Goal: Transaction & Acquisition: Purchase product/service

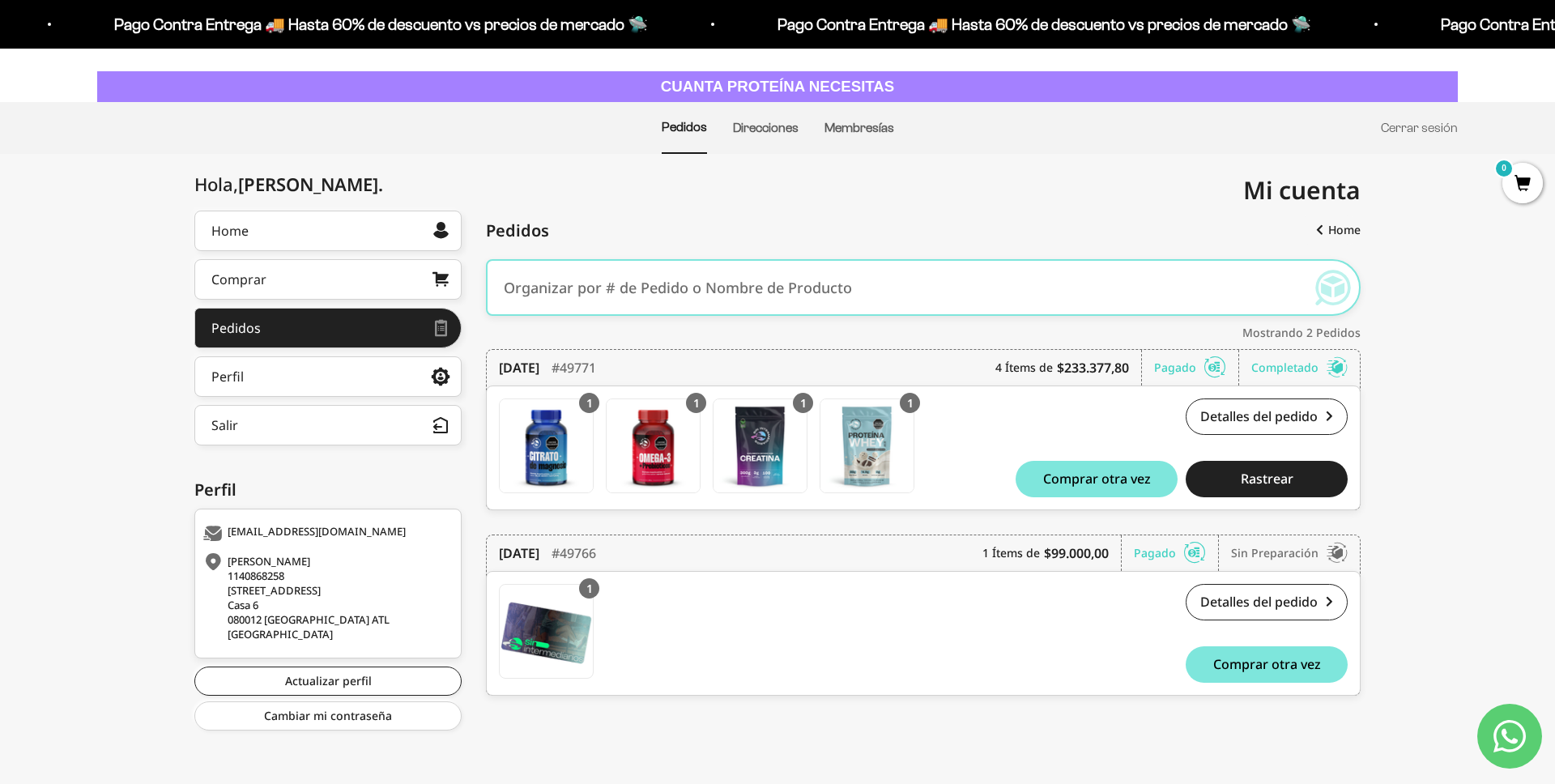
scroll to position [68, 0]
click at [773, 125] on link "Direcciones" at bounding box center [765, 126] width 66 height 13
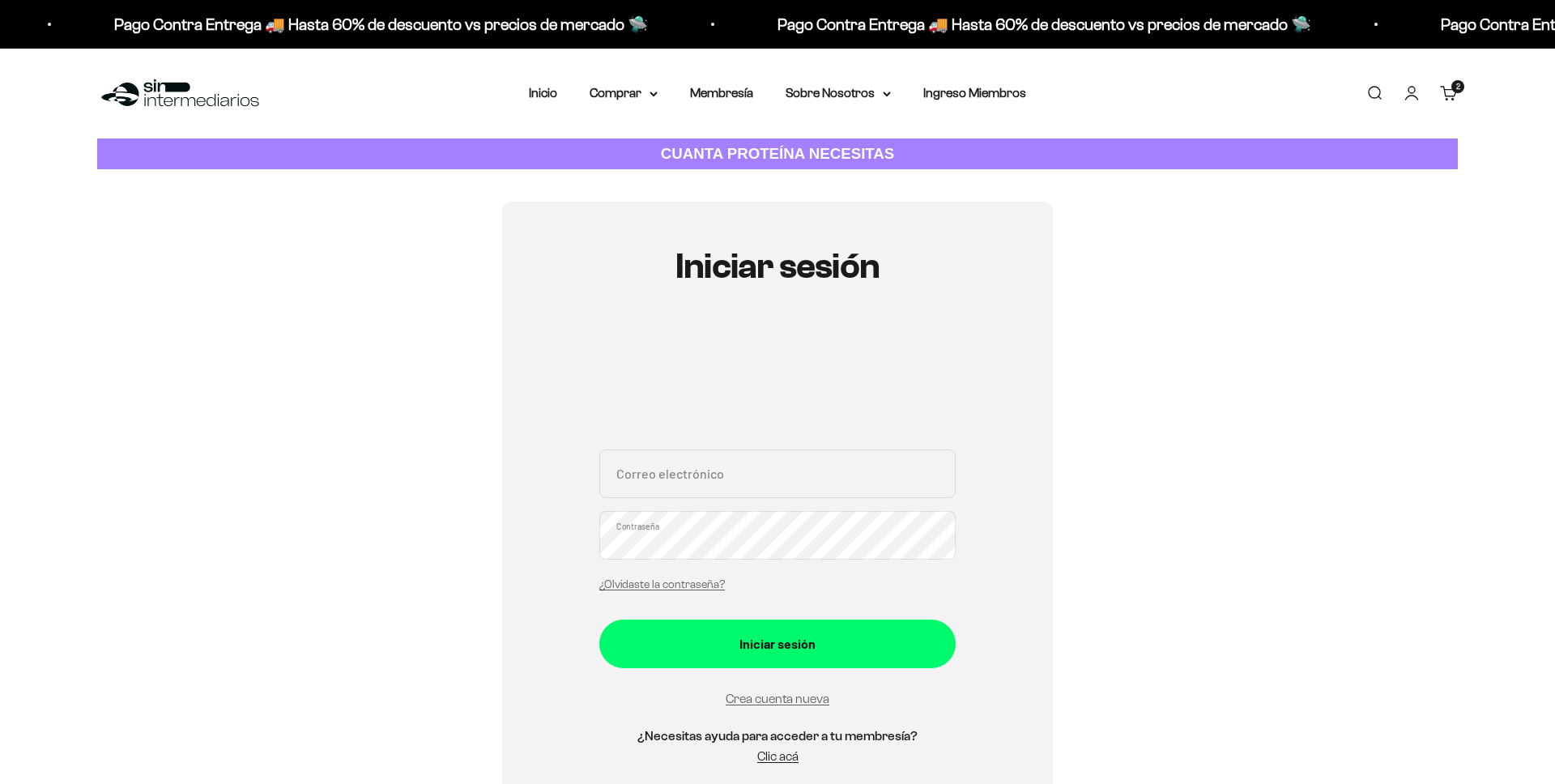
click at [764, 495] on input "Correo electrónico" at bounding box center [778, 474] width 356 height 49
type input "[EMAIL_ADDRESS][DOMAIN_NAME]"
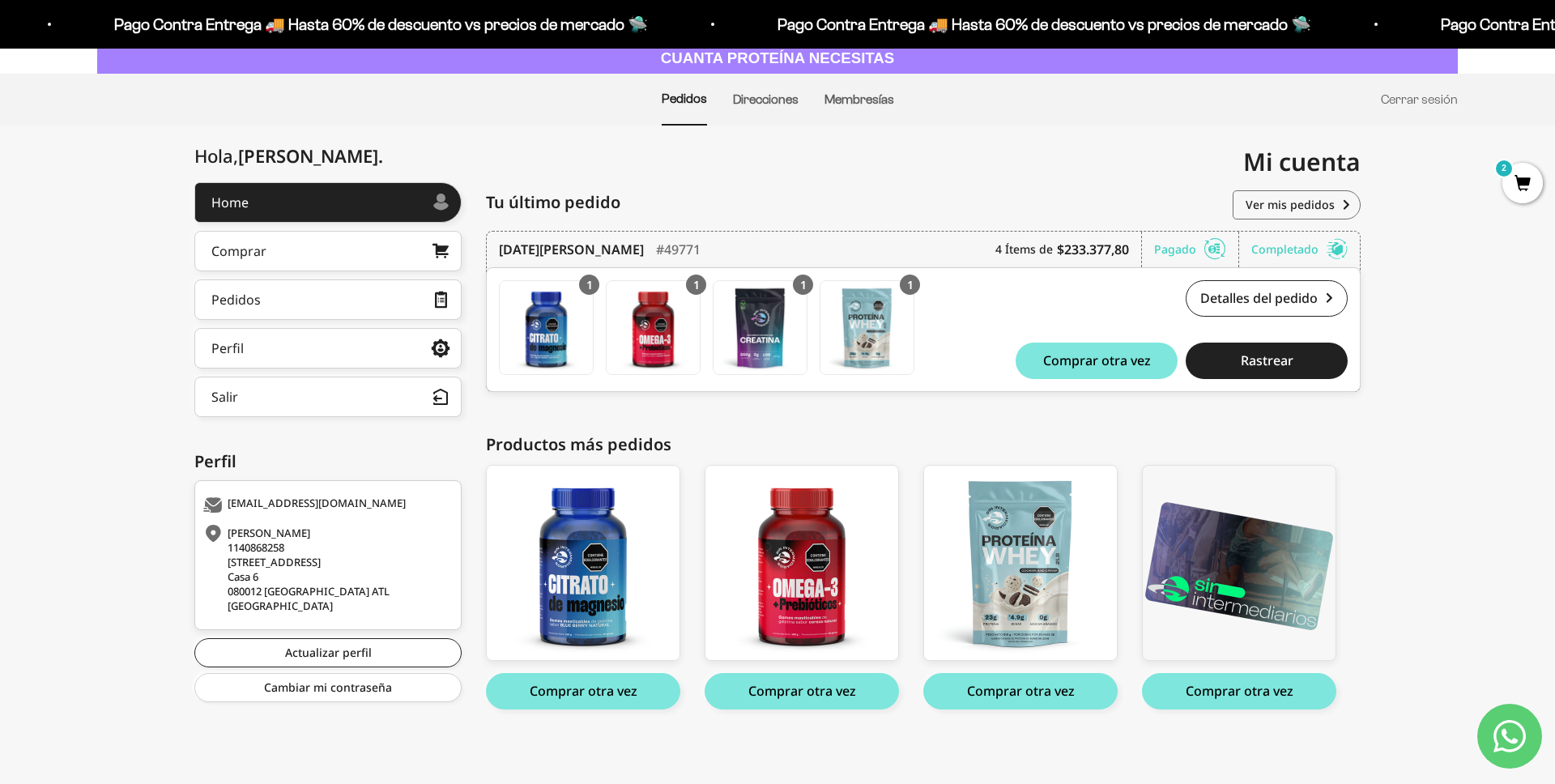
scroll to position [98, 0]
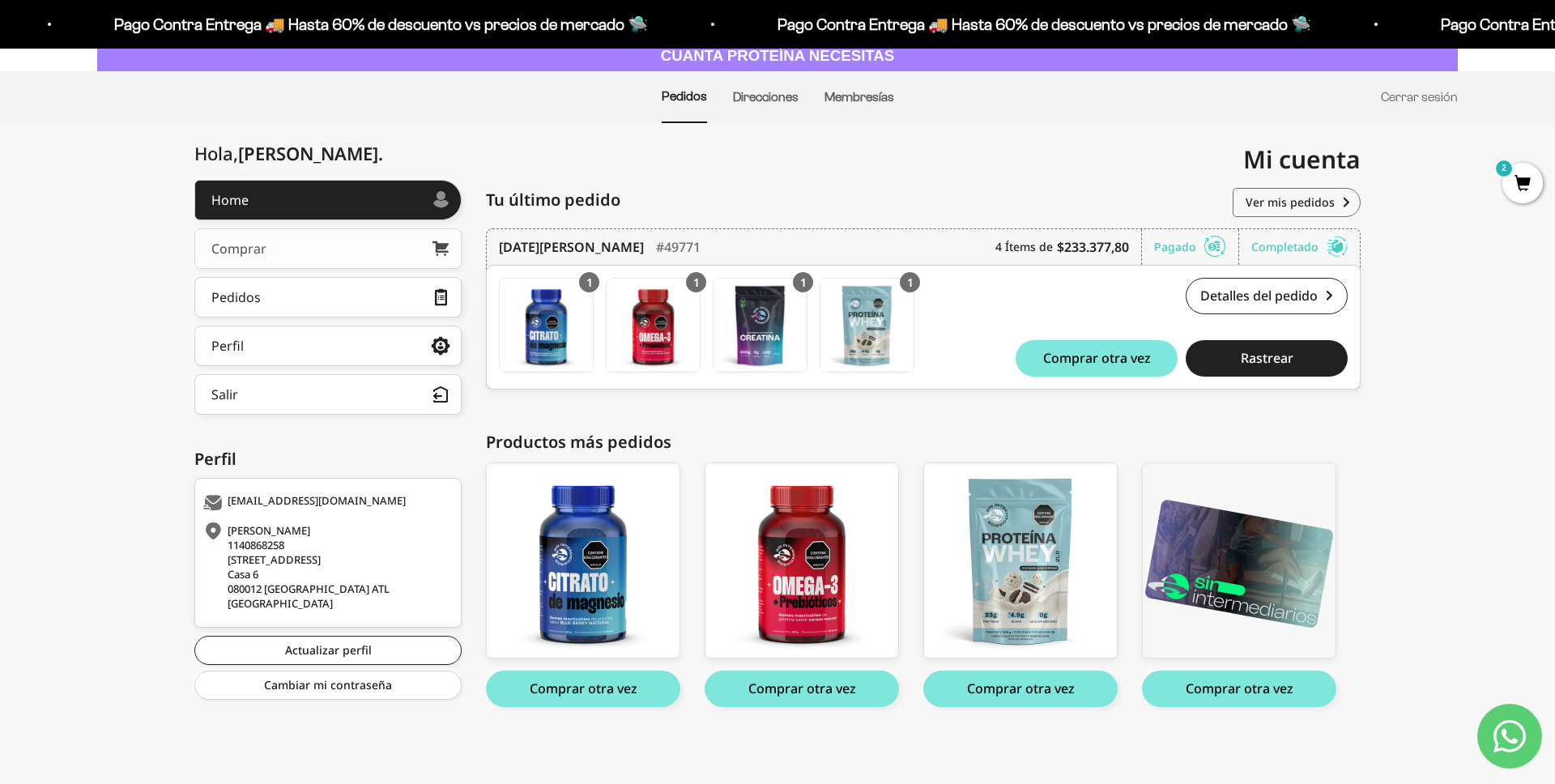
click at [273, 257] on link "Comprar" at bounding box center [327, 248] width 267 height 40
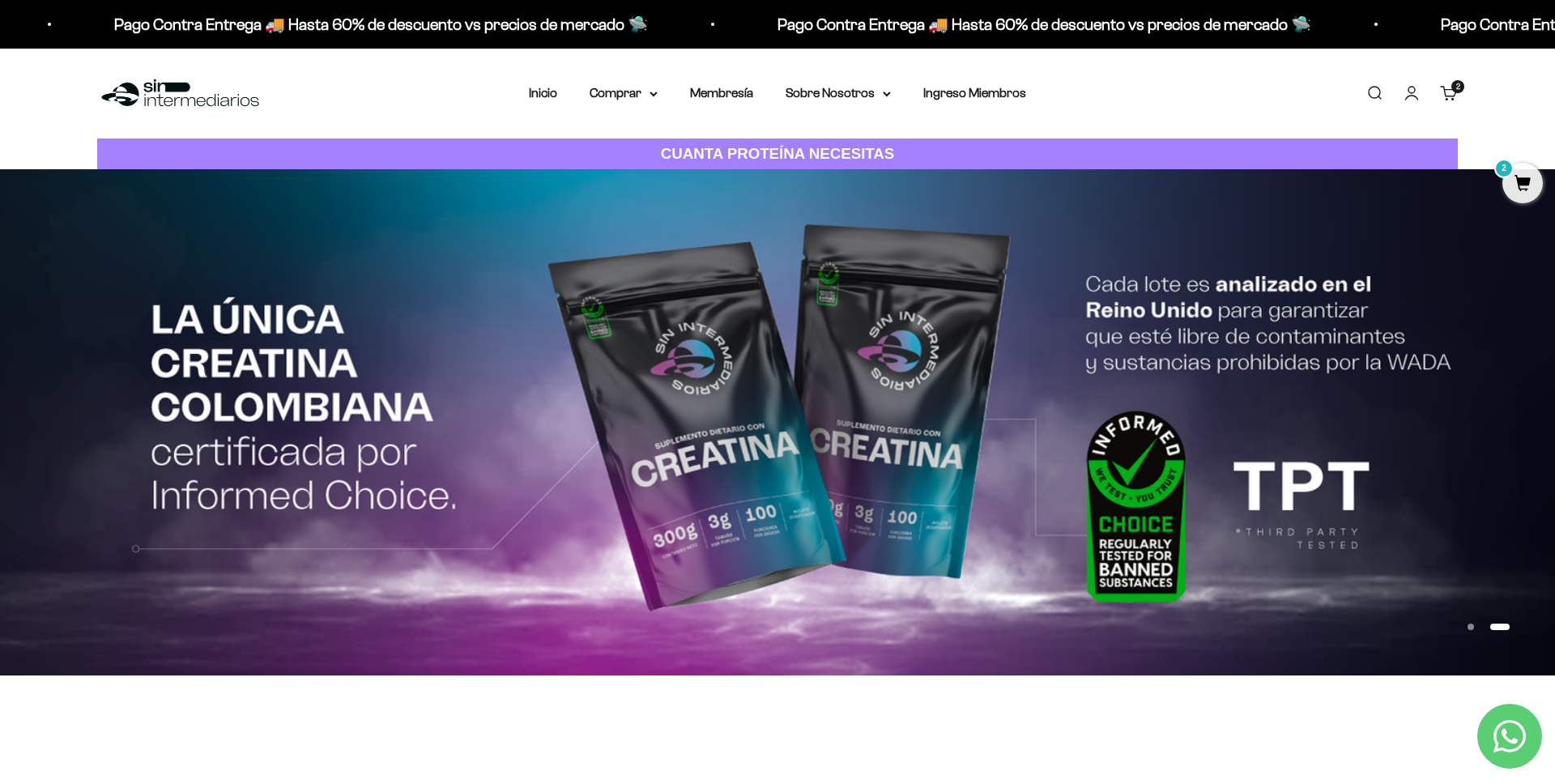
click at [1417, 102] on link "Cuenta" at bounding box center [1412, 94] width 18 height 18
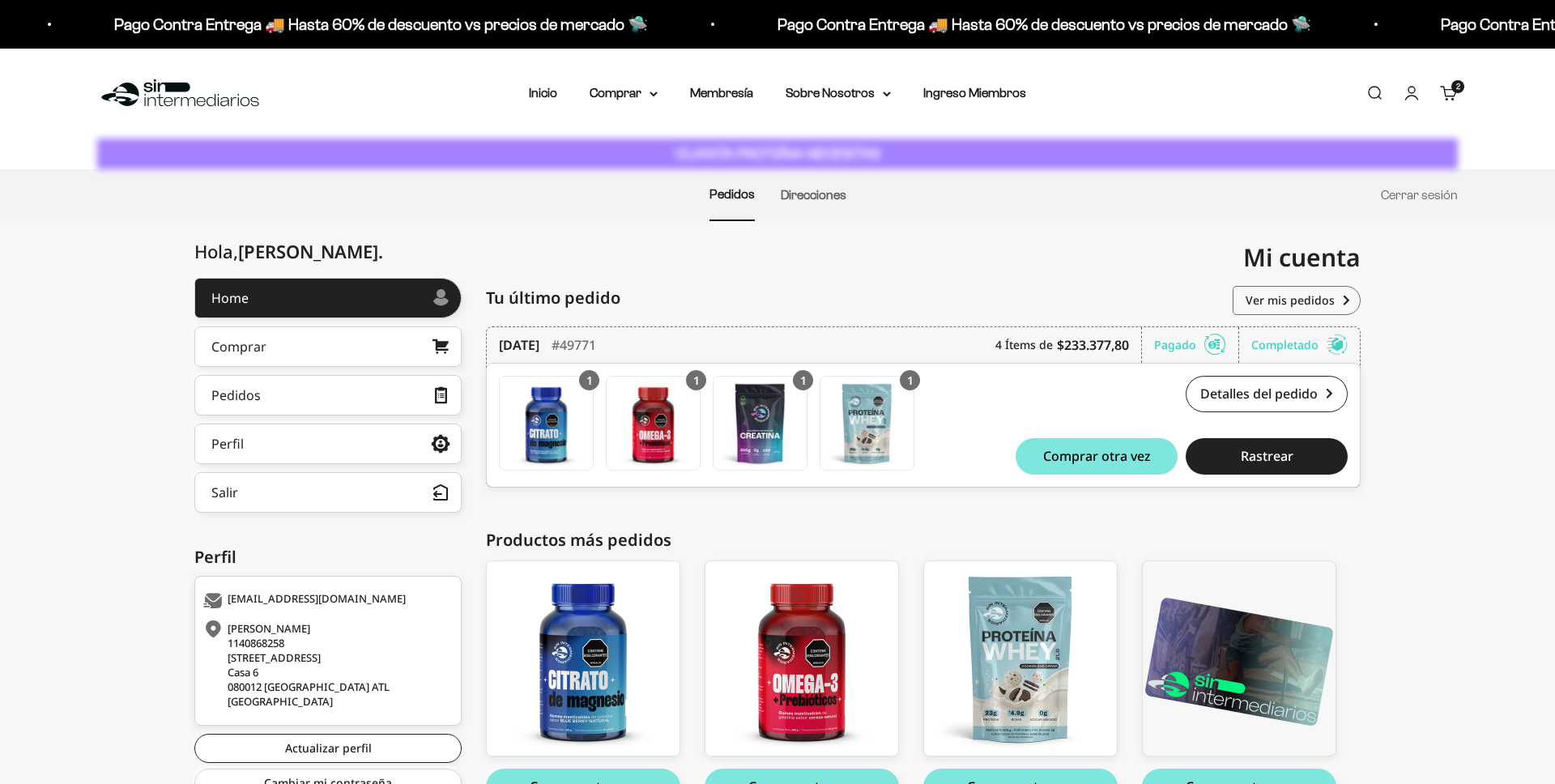
click at [1414, 94] on link "Cuenta" at bounding box center [1412, 94] width 18 height 18
click at [778, 199] on link "Direcciones" at bounding box center [765, 194] width 66 height 13
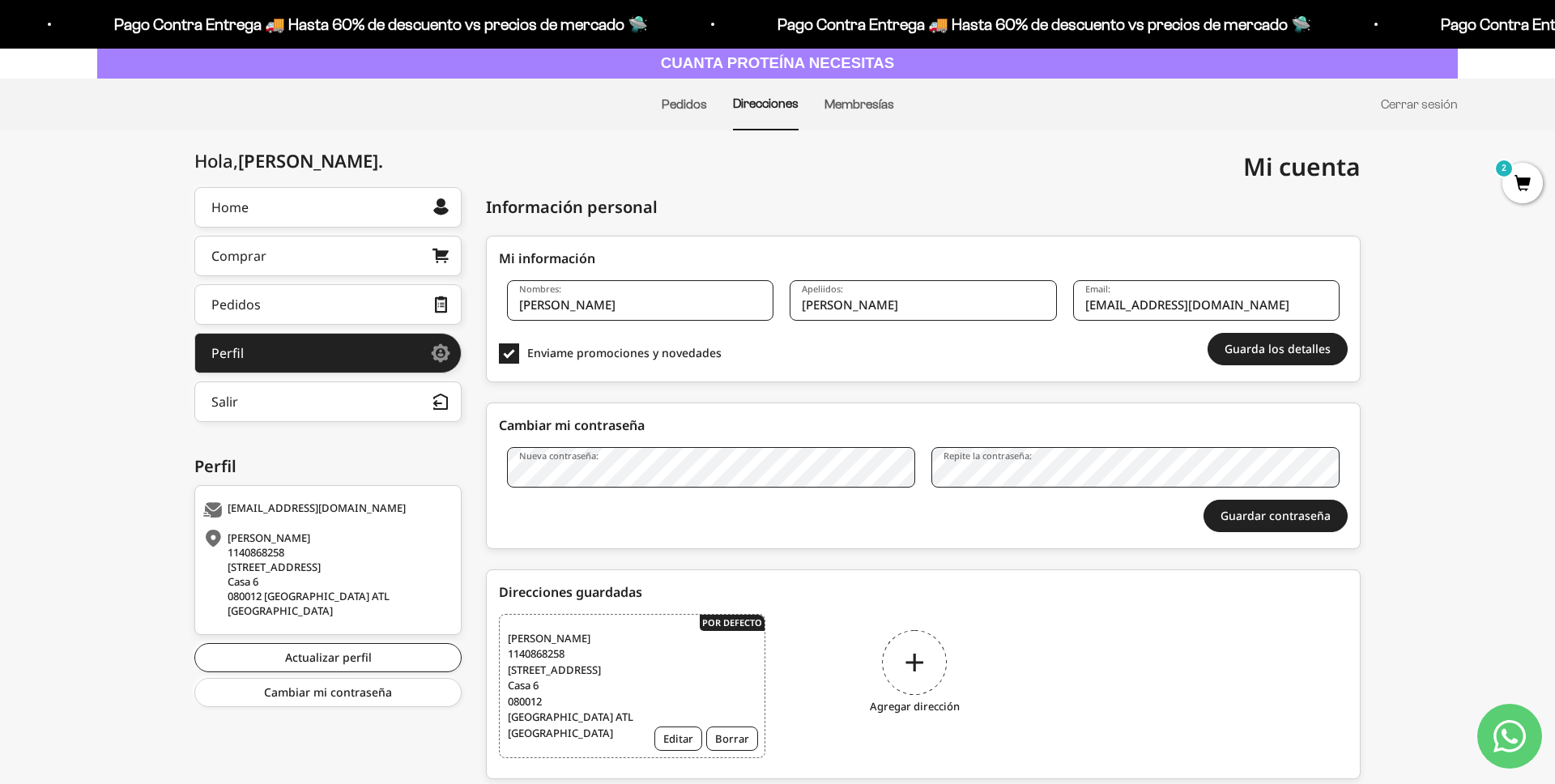
scroll to position [138, 0]
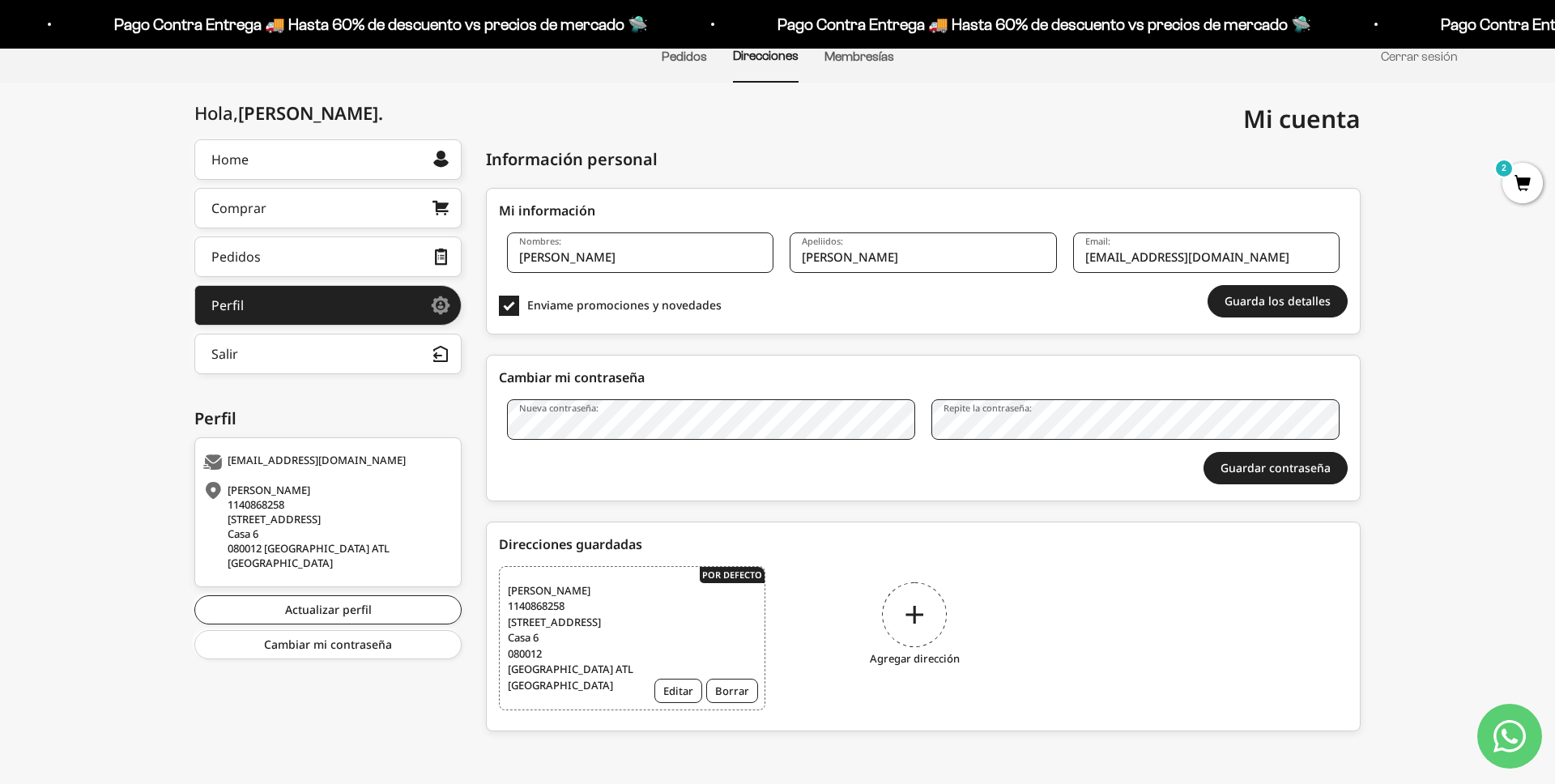
click at [927, 628] on div "Agregar dirección" at bounding box center [915, 627] width 266 height 121
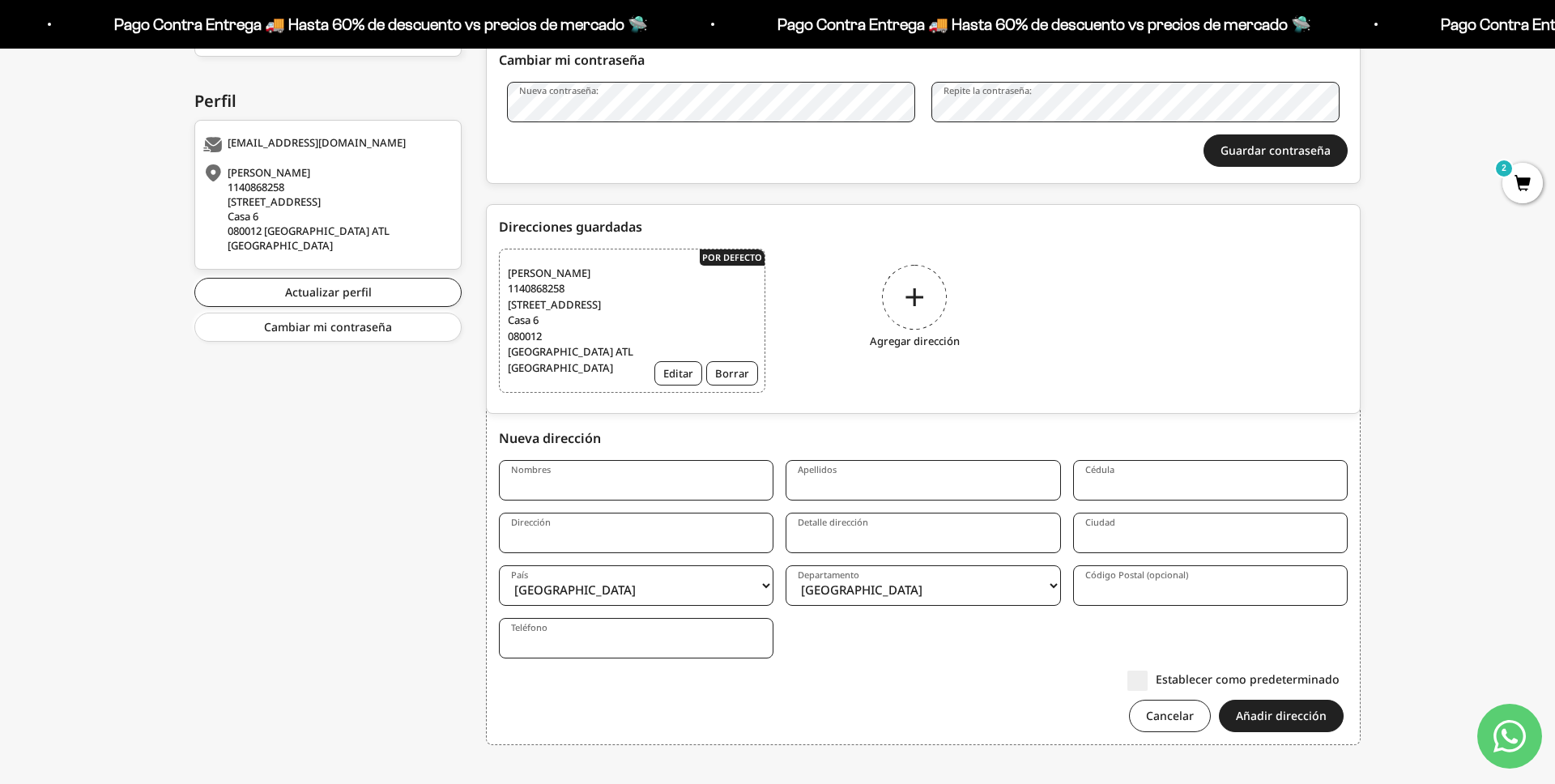
scroll to position [469, 0]
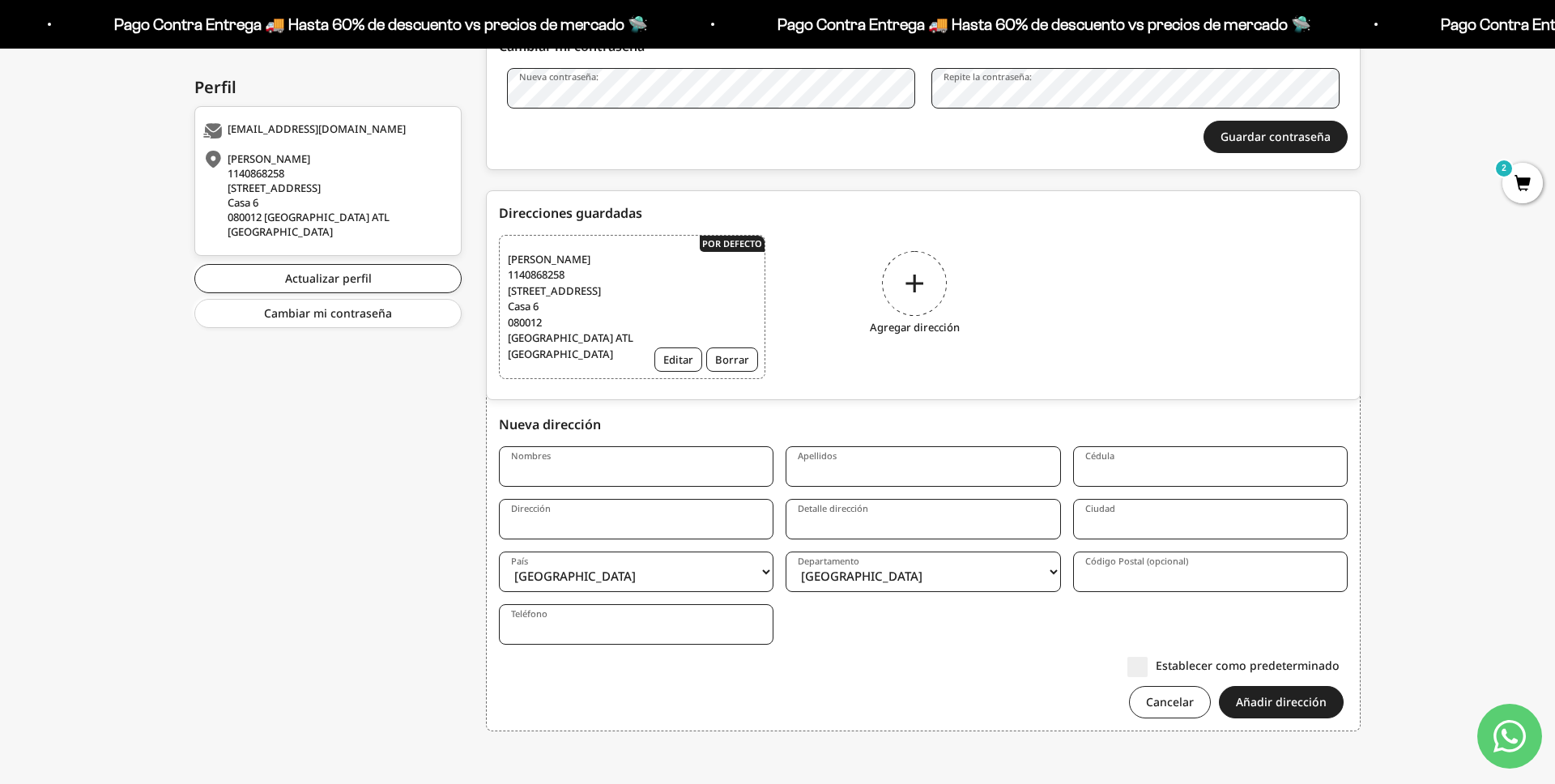
click at [674, 473] on input "Nombres" at bounding box center [636, 466] width 274 height 40
type input "Miguel"
type input "Camacho"
type input "1140868258"
click at [632, 482] on input "Miguel" at bounding box center [636, 466] width 274 height 40
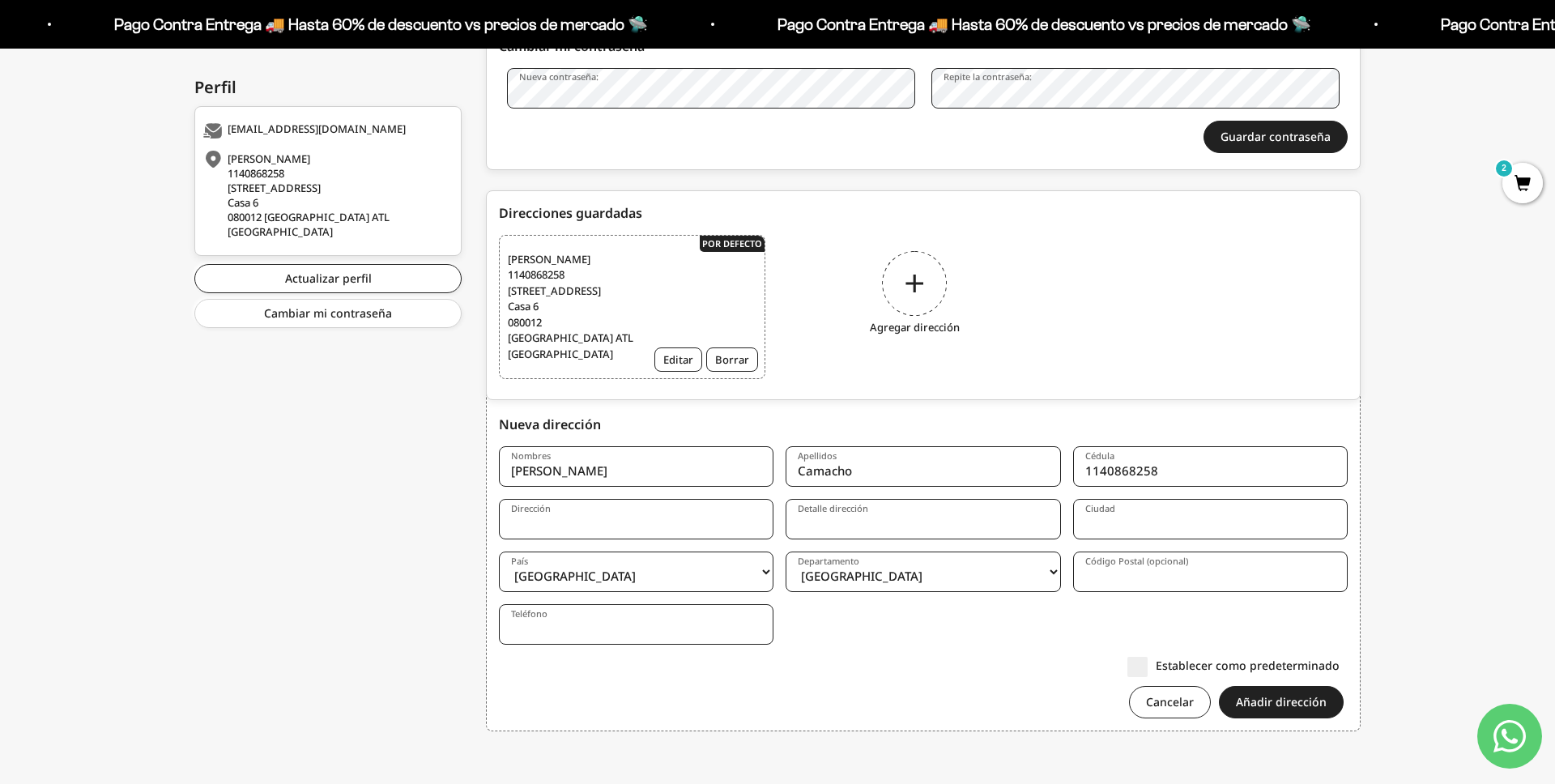
click at [632, 482] on input "Miguel" at bounding box center [636, 466] width 274 height 40
type input "[PERSON_NAME]"
type input "Toscano [PERSON_NAME]"
click at [549, 531] on input "Dirección" at bounding box center [636, 519] width 274 height 40
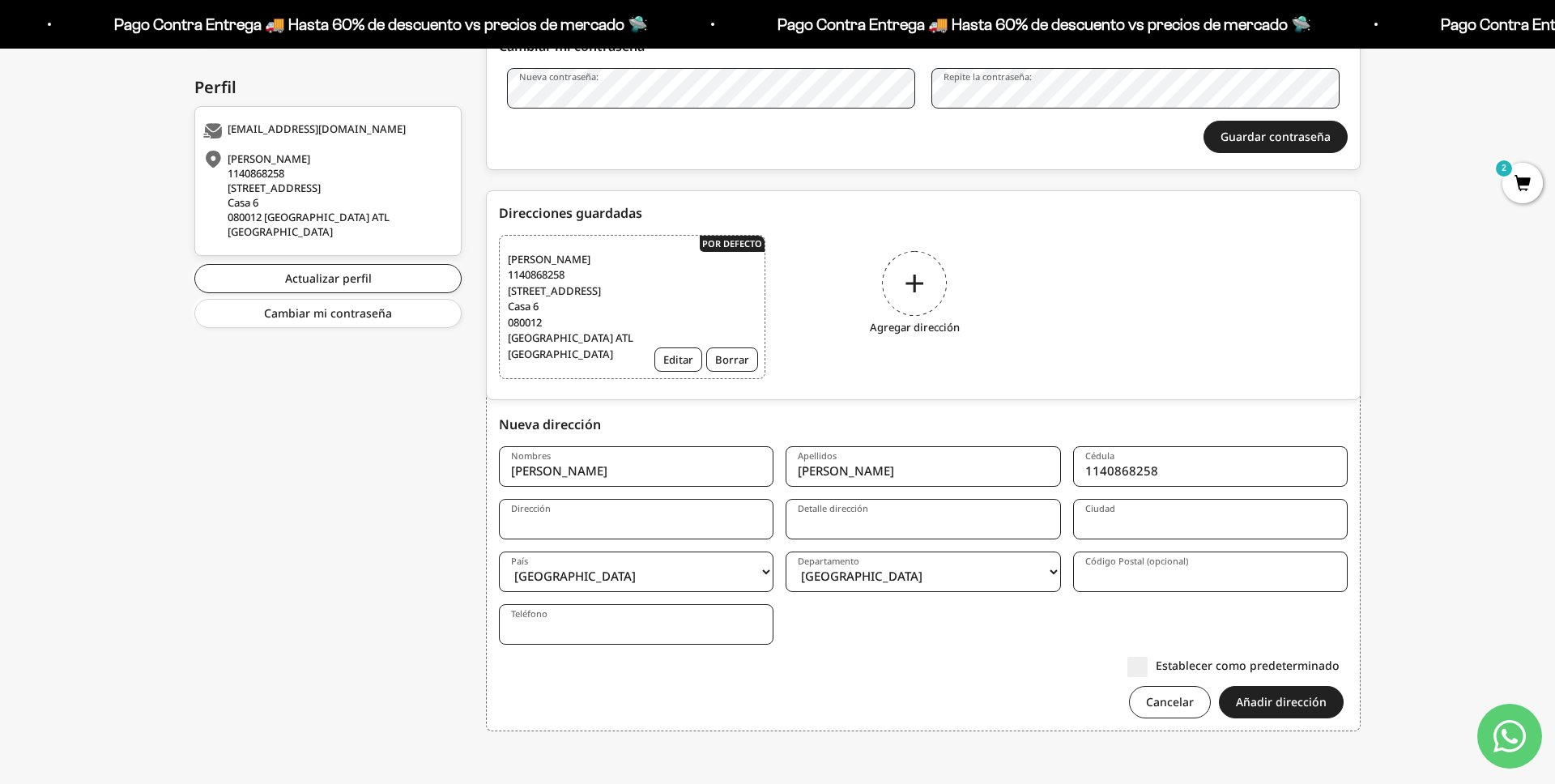
paste input "28 # 96-34"
type input "28 # 96-34"
click at [862, 530] on input "Detalle dirección" at bounding box center [923, 519] width 274 height 40
click at [1121, 514] on input "Ciudad" at bounding box center [1210, 519] width 274 height 40
type input "Cali"
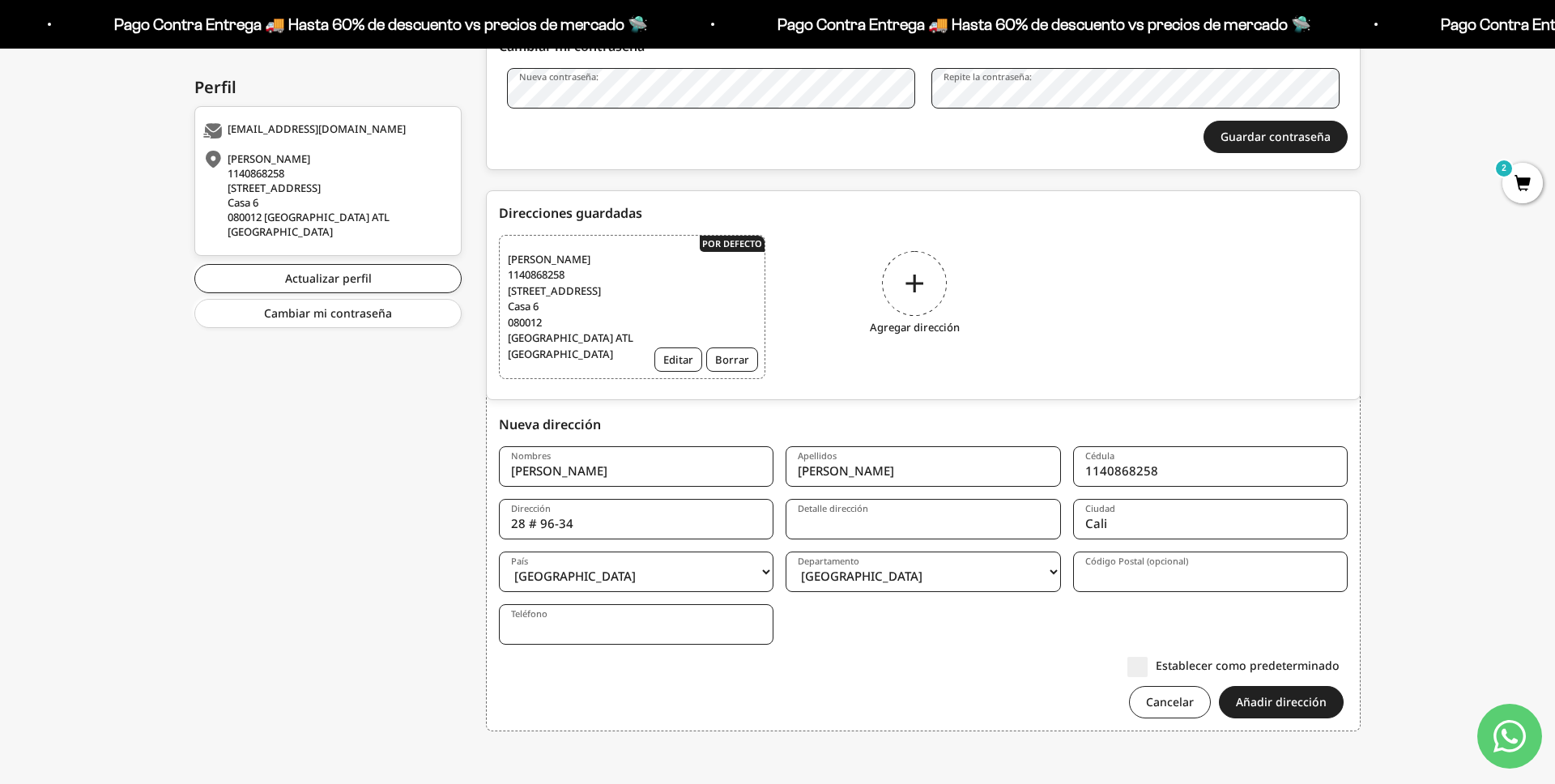
click at [853, 592] on form "Nombres Eric Apellidos Toscano Cantillo Cédula 1140868258 Dirección 28 # 96-34 …" at bounding box center [924, 588] width 849 height 284
click at [863, 581] on select "Amazonas Antioquia Arauca Atlántico Bogotá Bolívar Boyacá Caldas Caquetá Casana…" at bounding box center [923, 571] width 274 height 40
select select "Valle del Cauca"
click at [786, 551] on select "Amazonas Antioquia Arauca Atlántico Bogotá Bolívar Boyacá Caldas Caquetá Casana…" at bounding box center [923, 571] width 274 height 40
click at [811, 533] on input "Detalle dirección" at bounding box center [923, 519] width 274 height 40
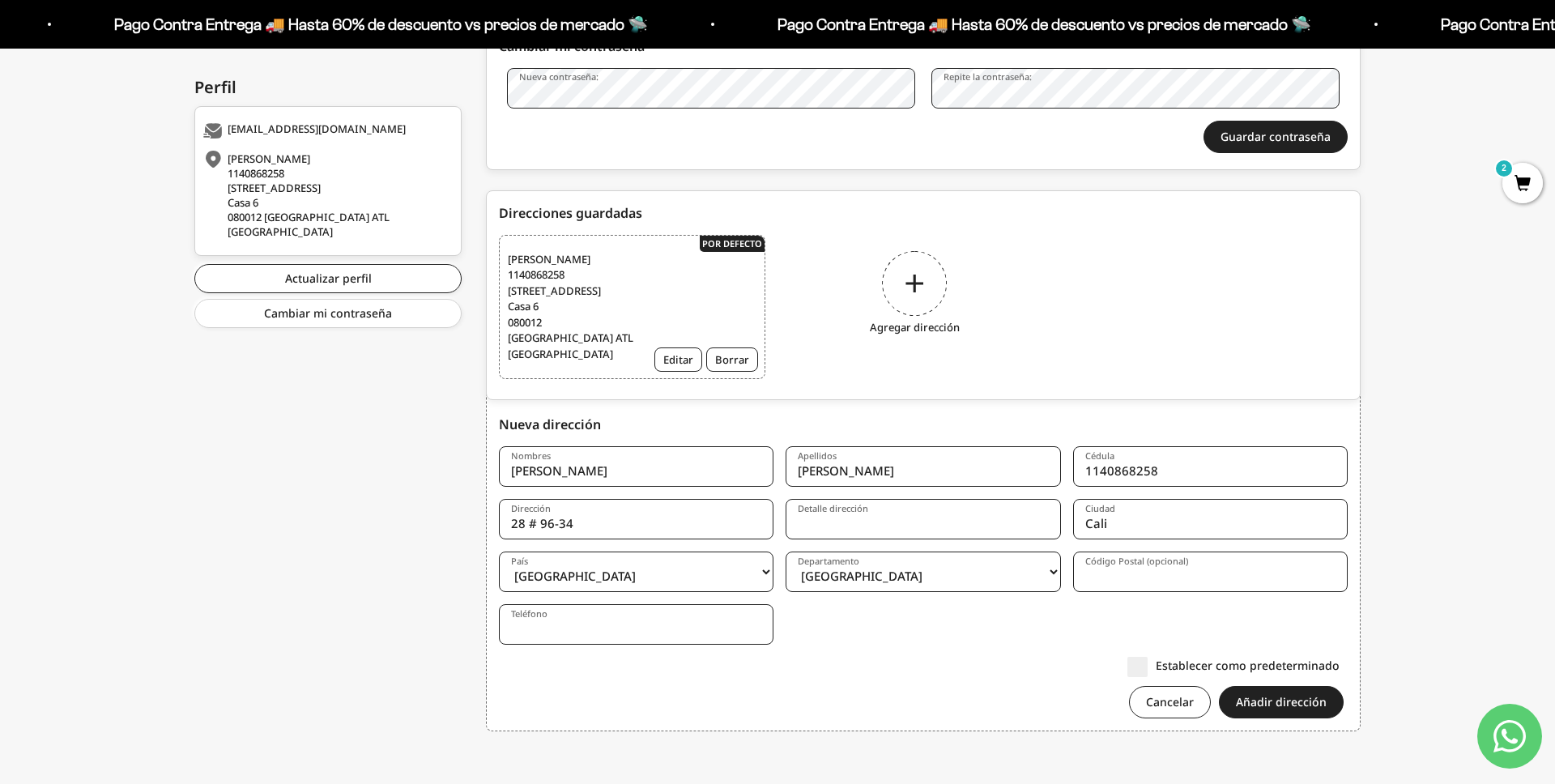
paste input "Apartamento 403 torre E"
type input "Apartamento 403 torre E, Barrio: Valle de lili"
click at [1178, 588] on input "Código Postal (opcional)" at bounding box center [1210, 571] width 274 height 40
click at [668, 616] on input "Teléfono" at bounding box center [636, 624] width 274 height 40
paste input "+57 319 7116931"
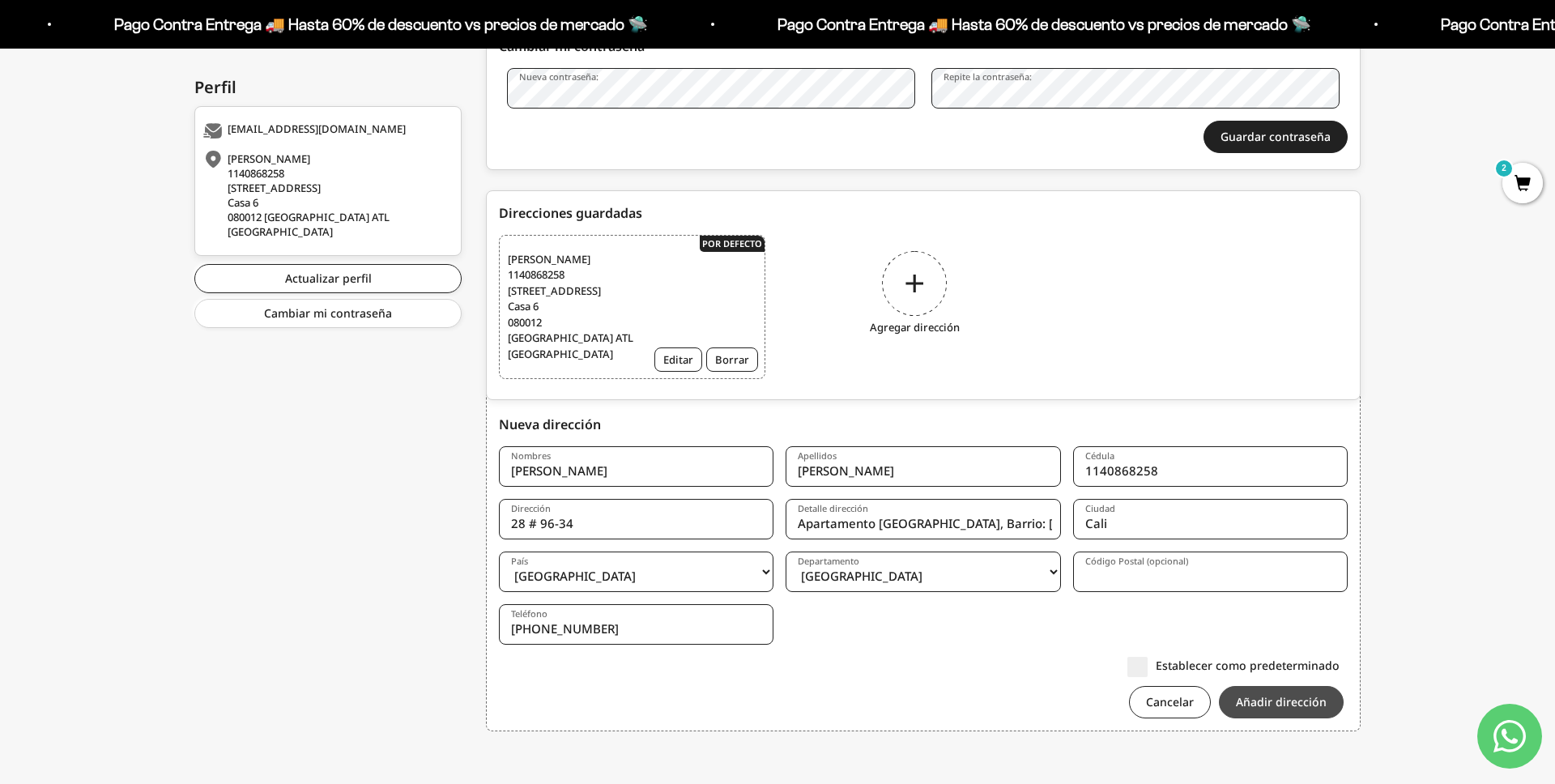
type input "+57 319 7116931"
click at [1284, 708] on button "Añadir dirección" at bounding box center [1282, 702] width 125 height 32
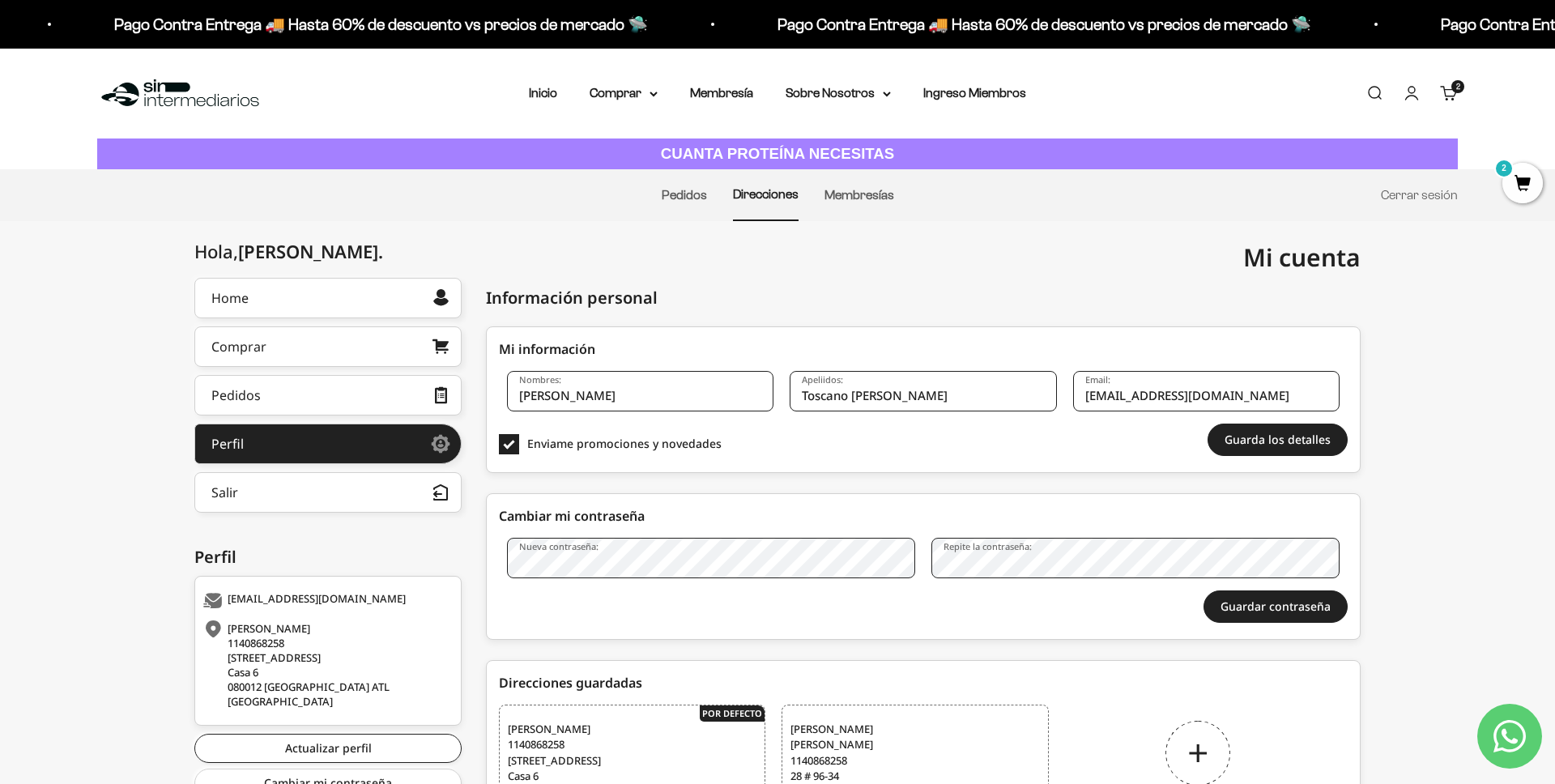
scroll to position [138, 0]
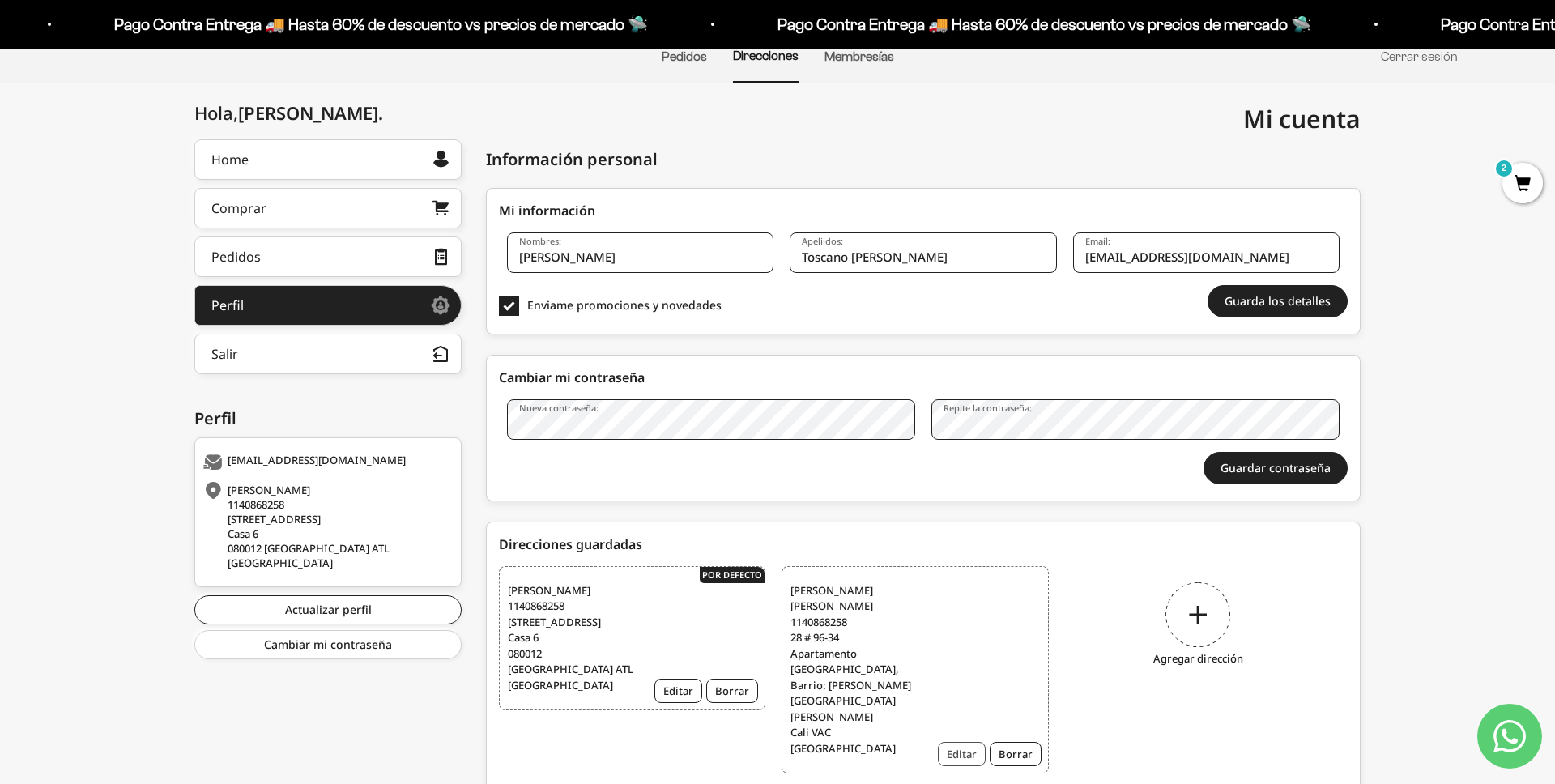
click at [983, 742] on button "Editar" at bounding box center [961, 753] width 48 height 24
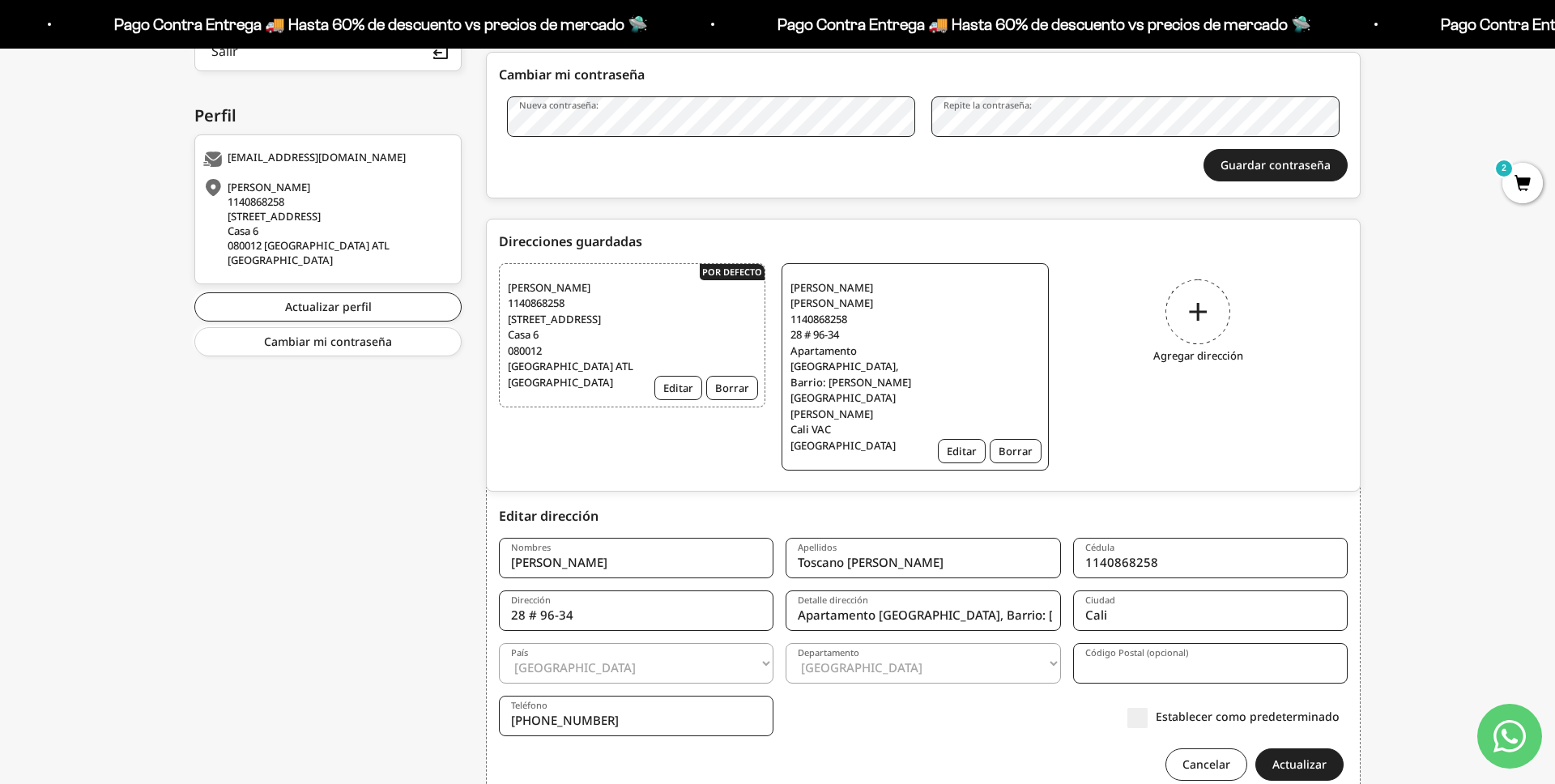
scroll to position [452, 0]
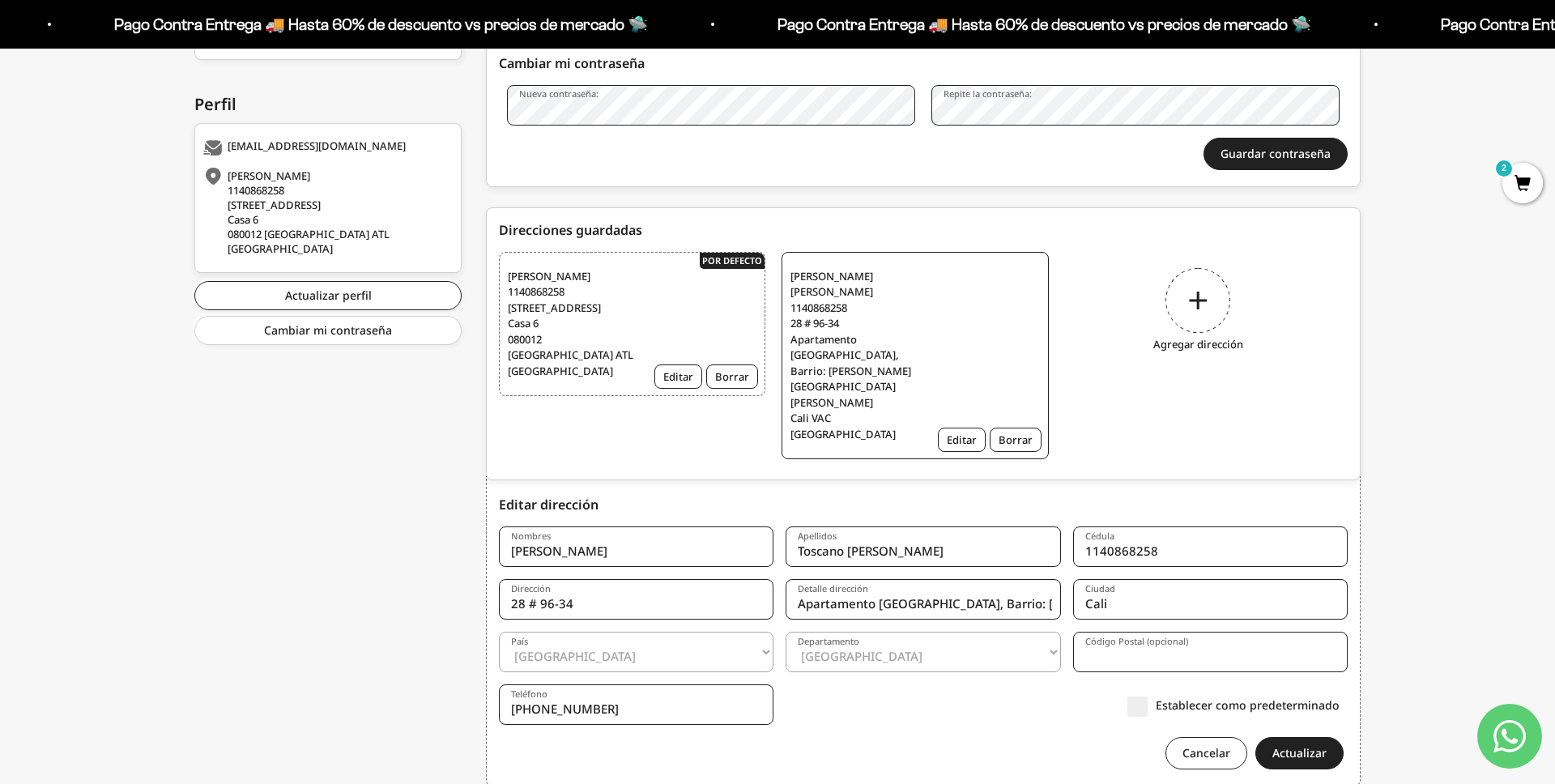
click at [1130, 632] on input "Código Postal (opcional)" at bounding box center [1210, 652] width 274 height 40
paste input "760026"
type input "760026"
click at [1318, 737] on button "Actualizar" at bounding box center [1300, 753] width 88 height 32
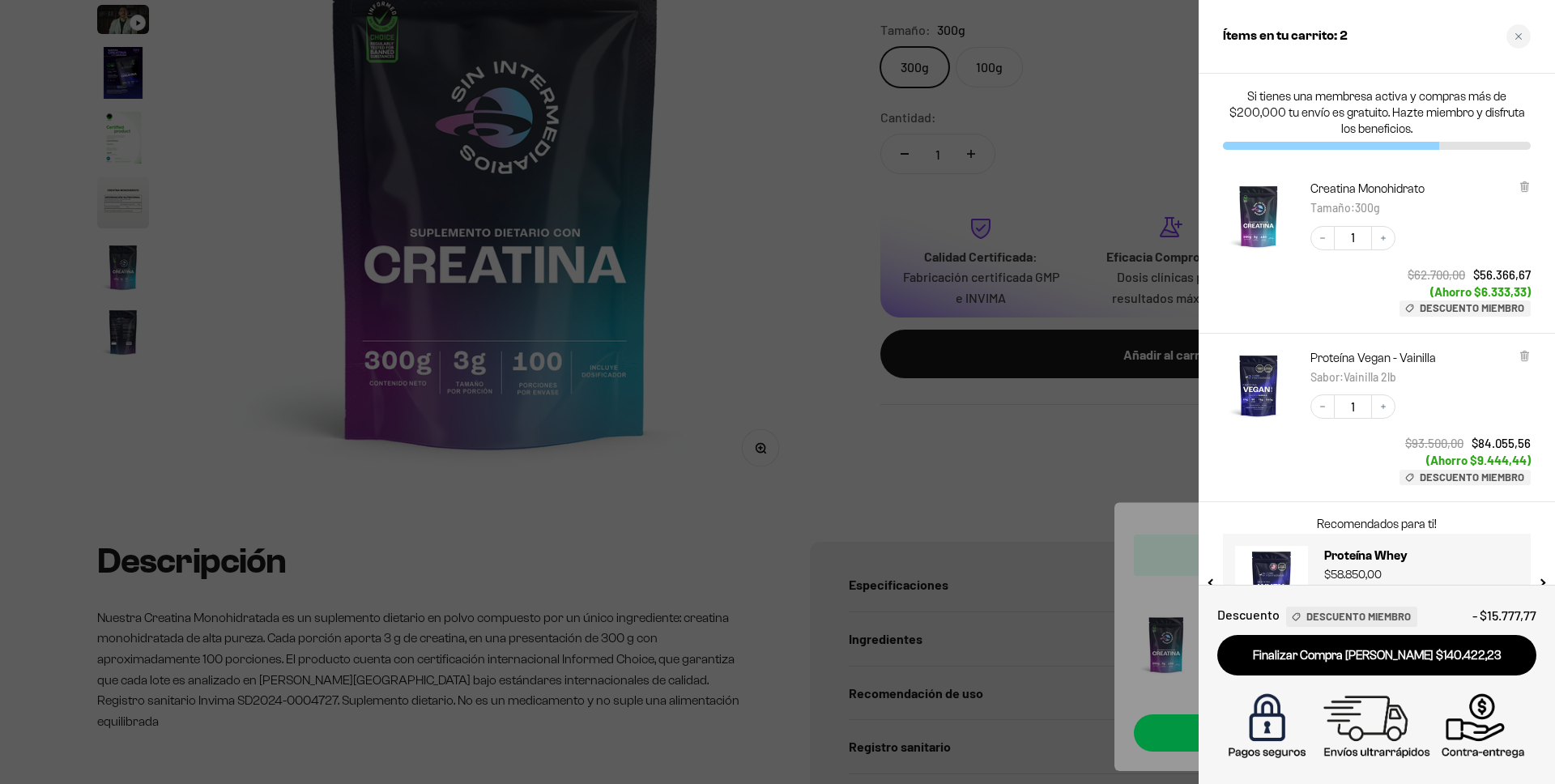
scroll to position [58, 0]
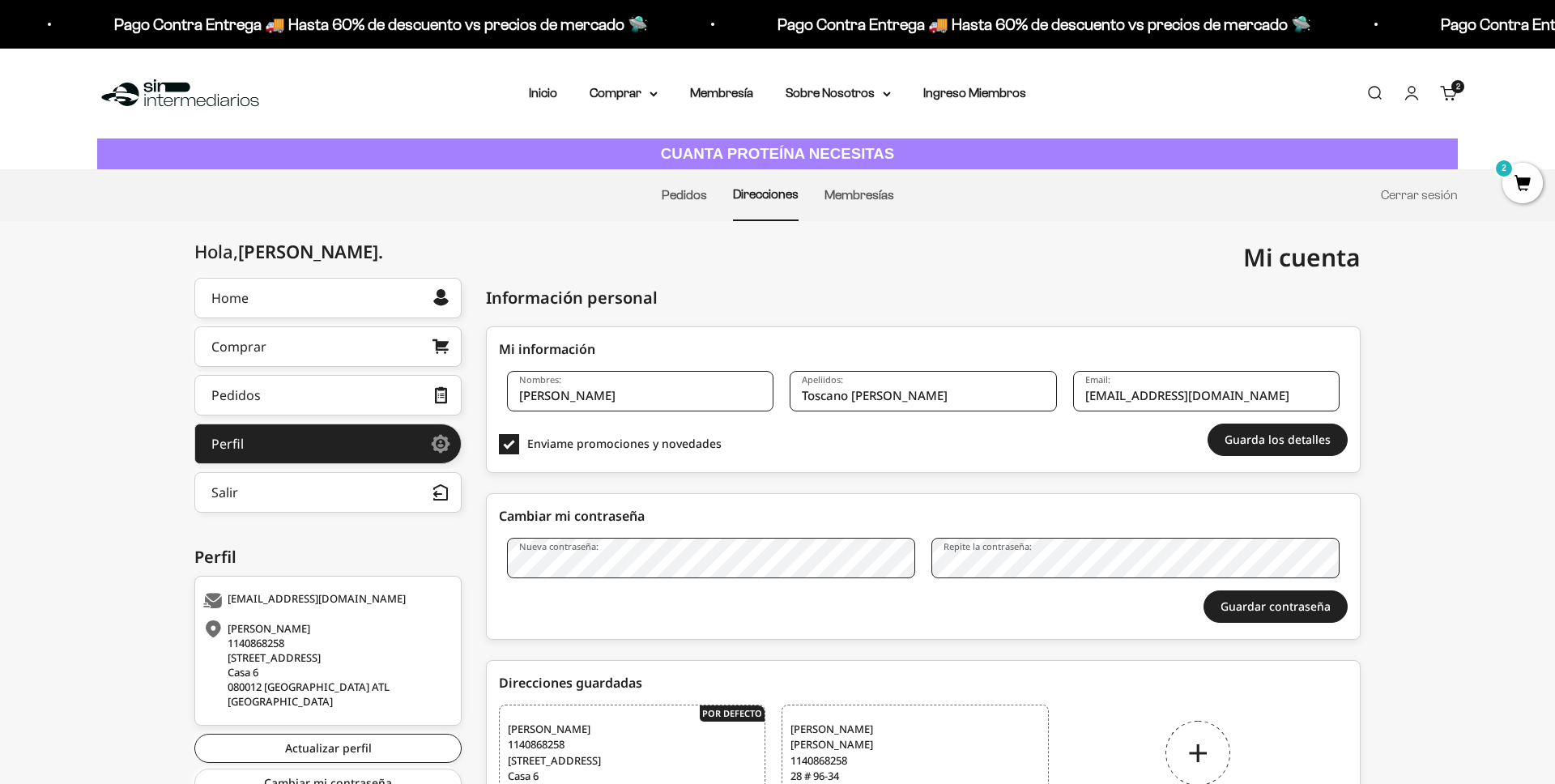
scroll to position [138, 0]
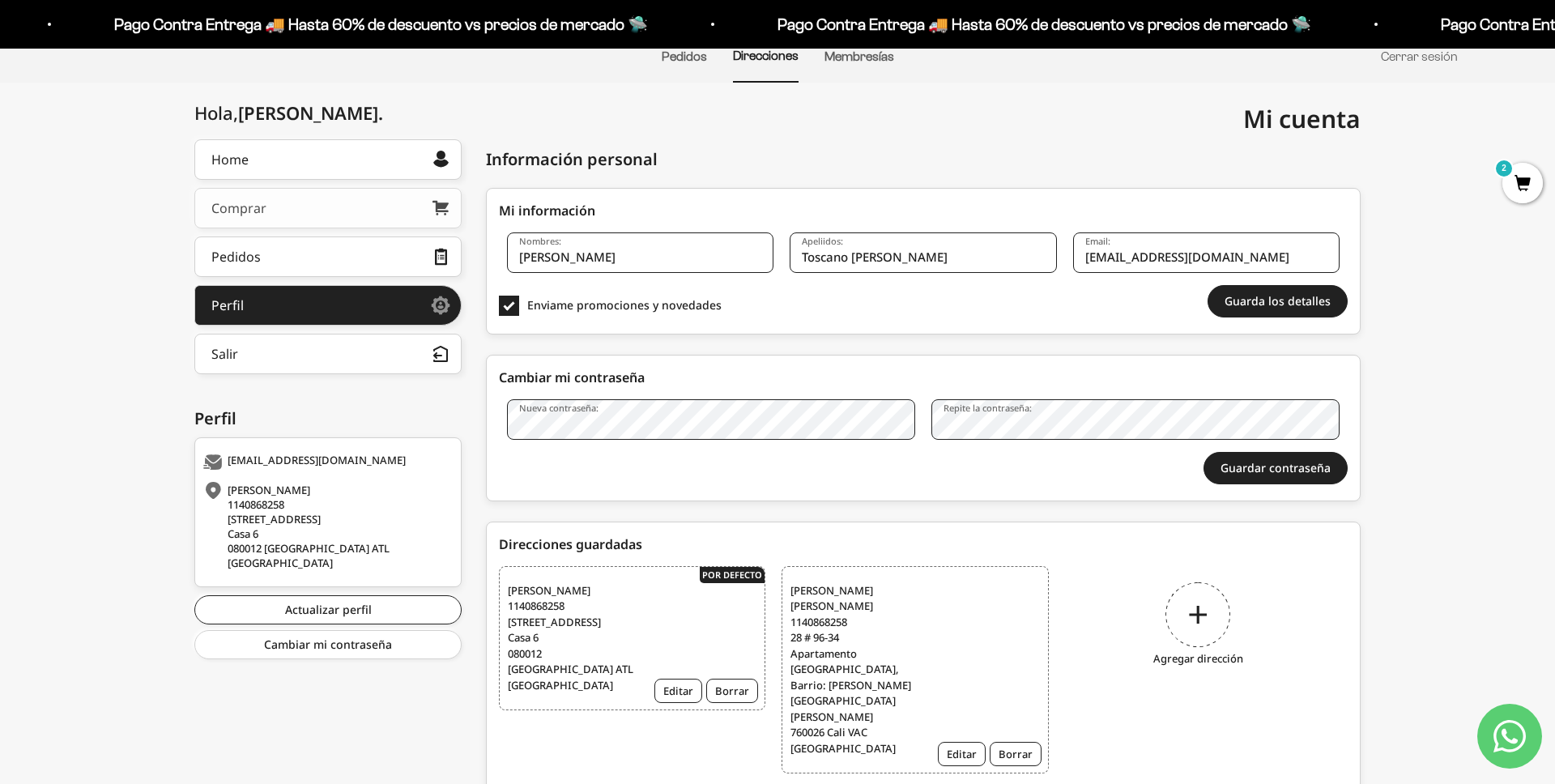
click at [282, 208] on link "Comprar" at bounding box center [327, 208] width 267 height 40
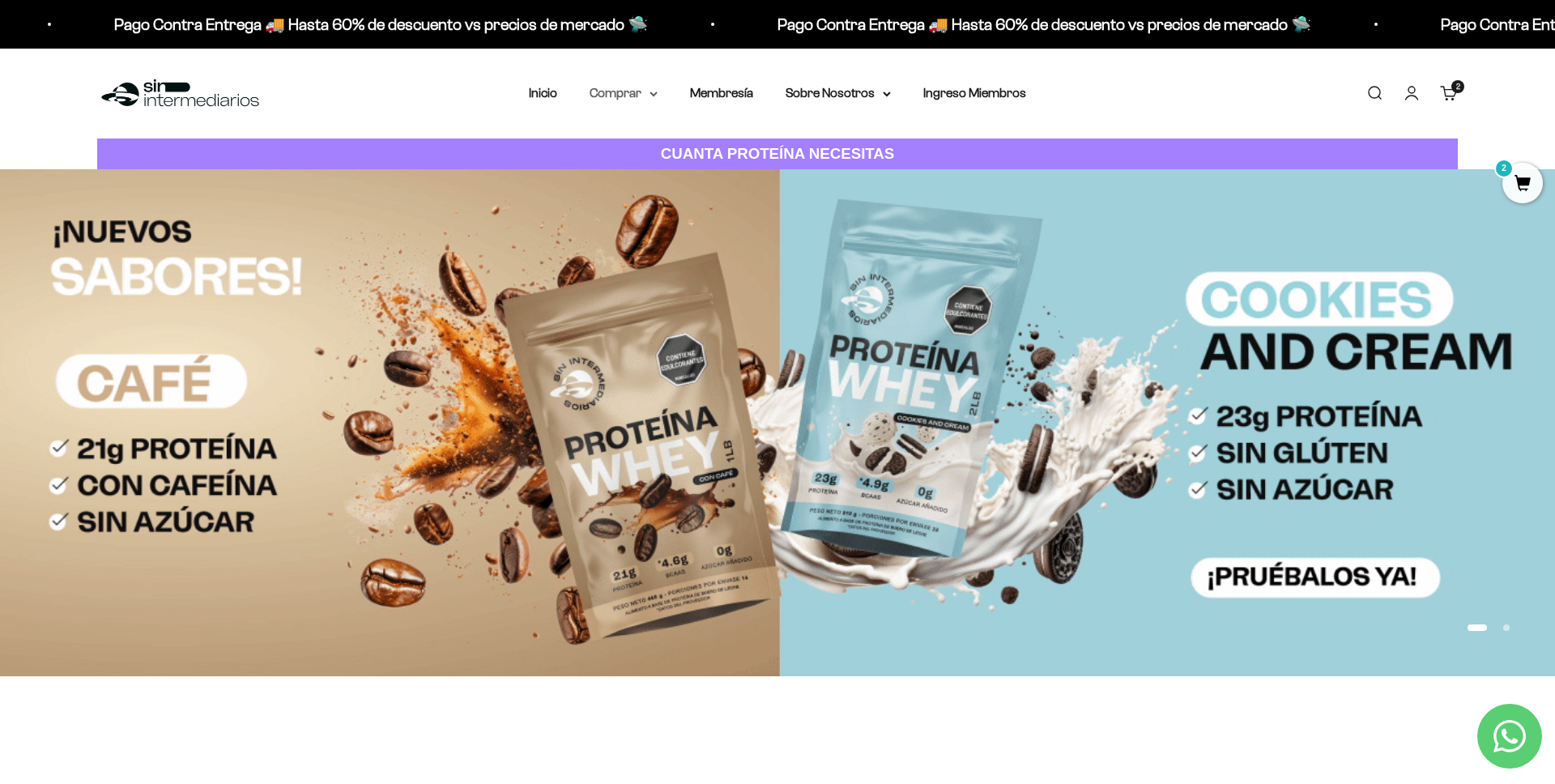
click at [630, 96] on summary "Comprar" at bounding box center [624, 93] width 68 height 21
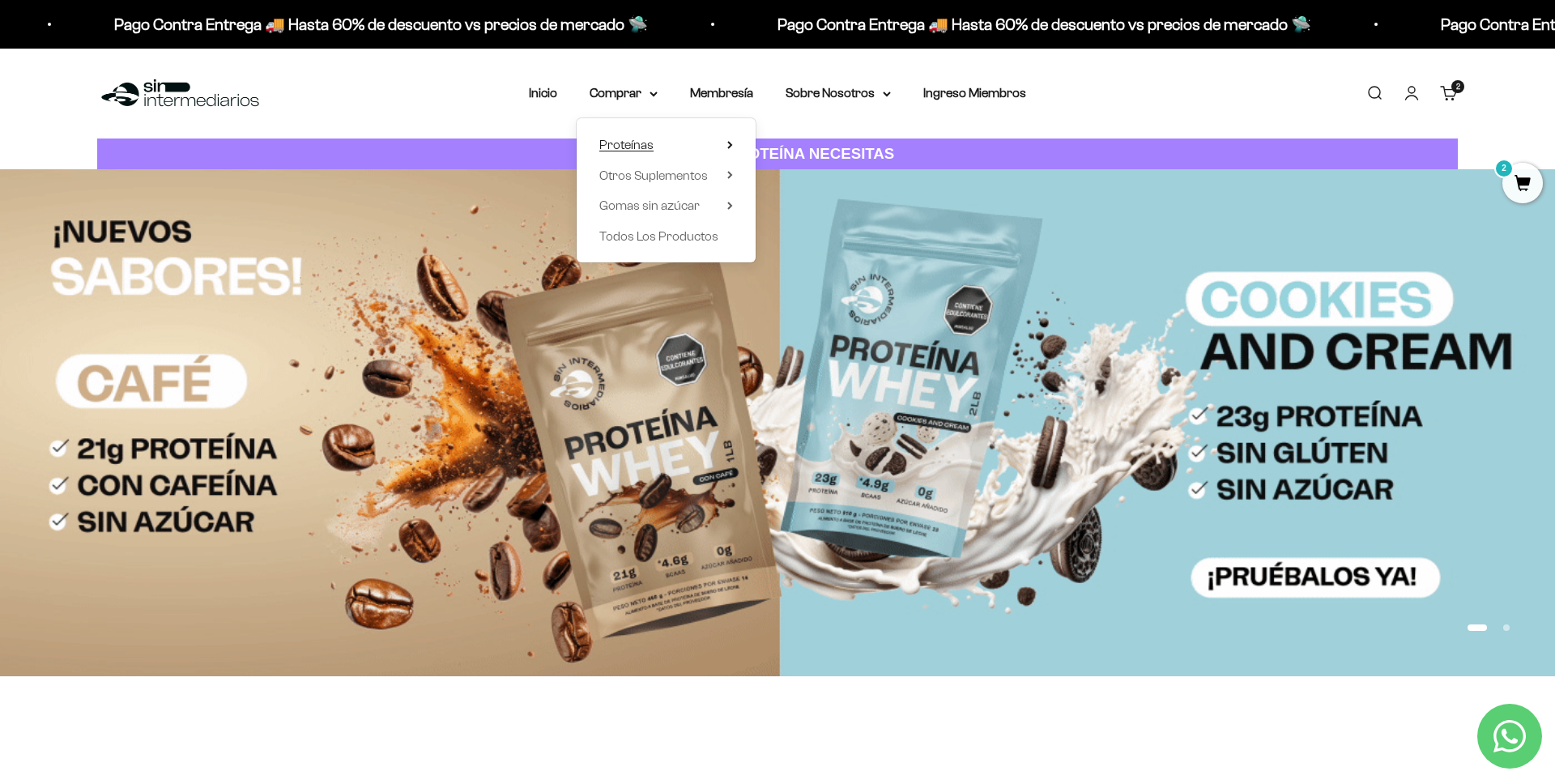
click at [644, 143] on span "Proteínas" at bounding box center [627, 144] width 54 height 13
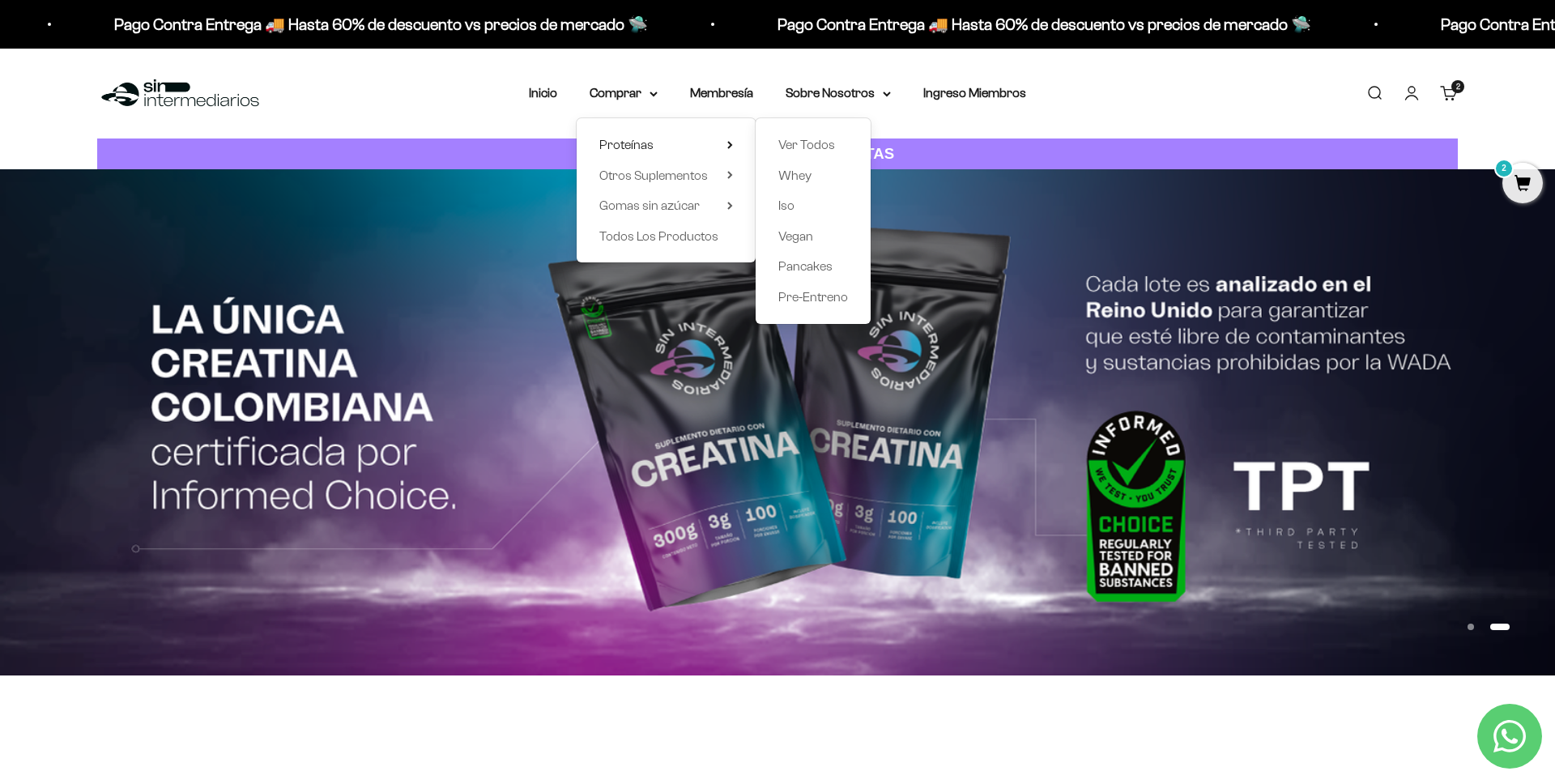
click at [1521, 191] on span "2" at bounding box center [1523, 183] width 40 height 40
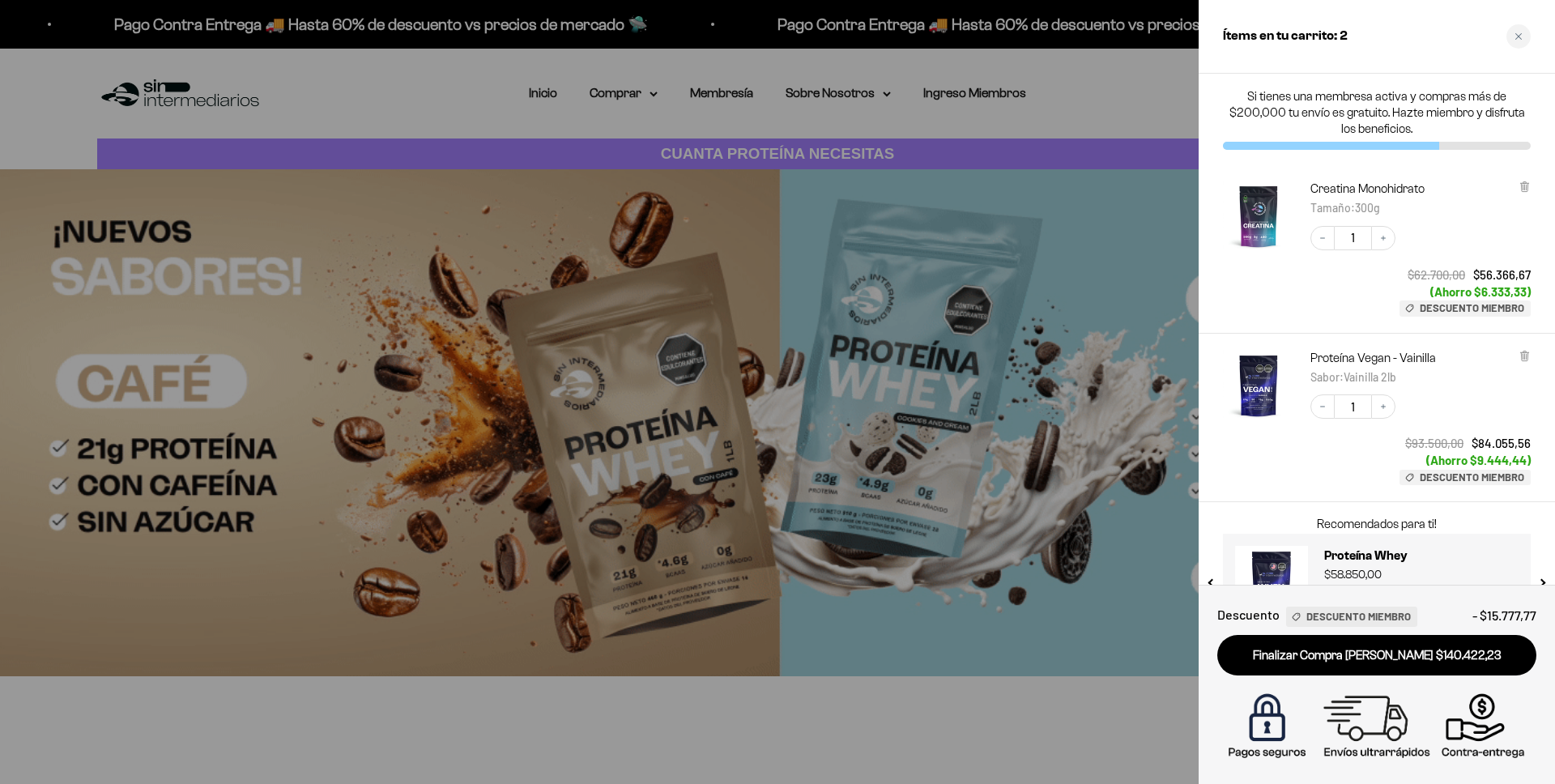
scroll to position [58, 0]
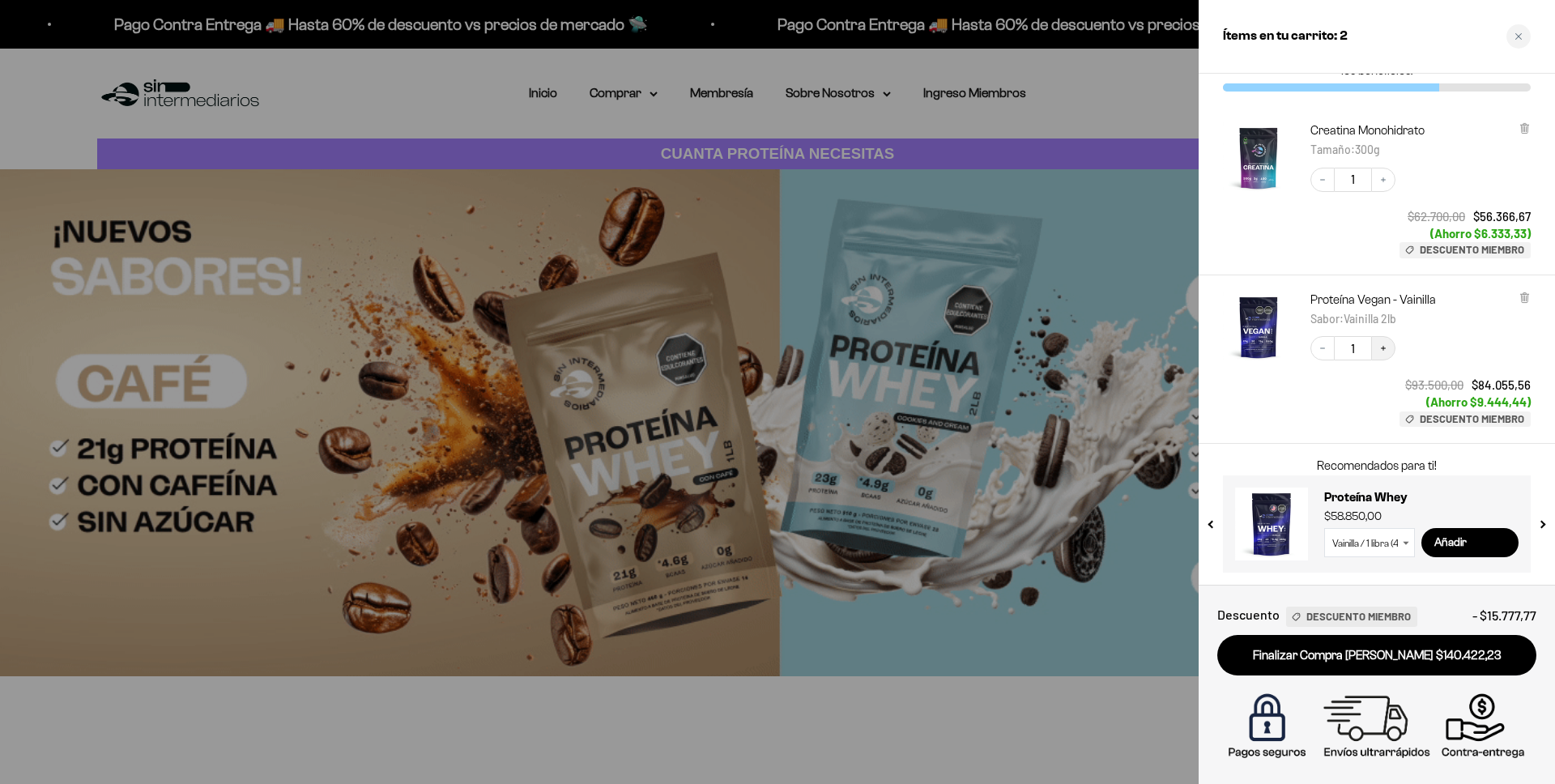
click at [1386, 351] on icon "Increase quantity" at bounding box center [1383, 348] width 10 height 10
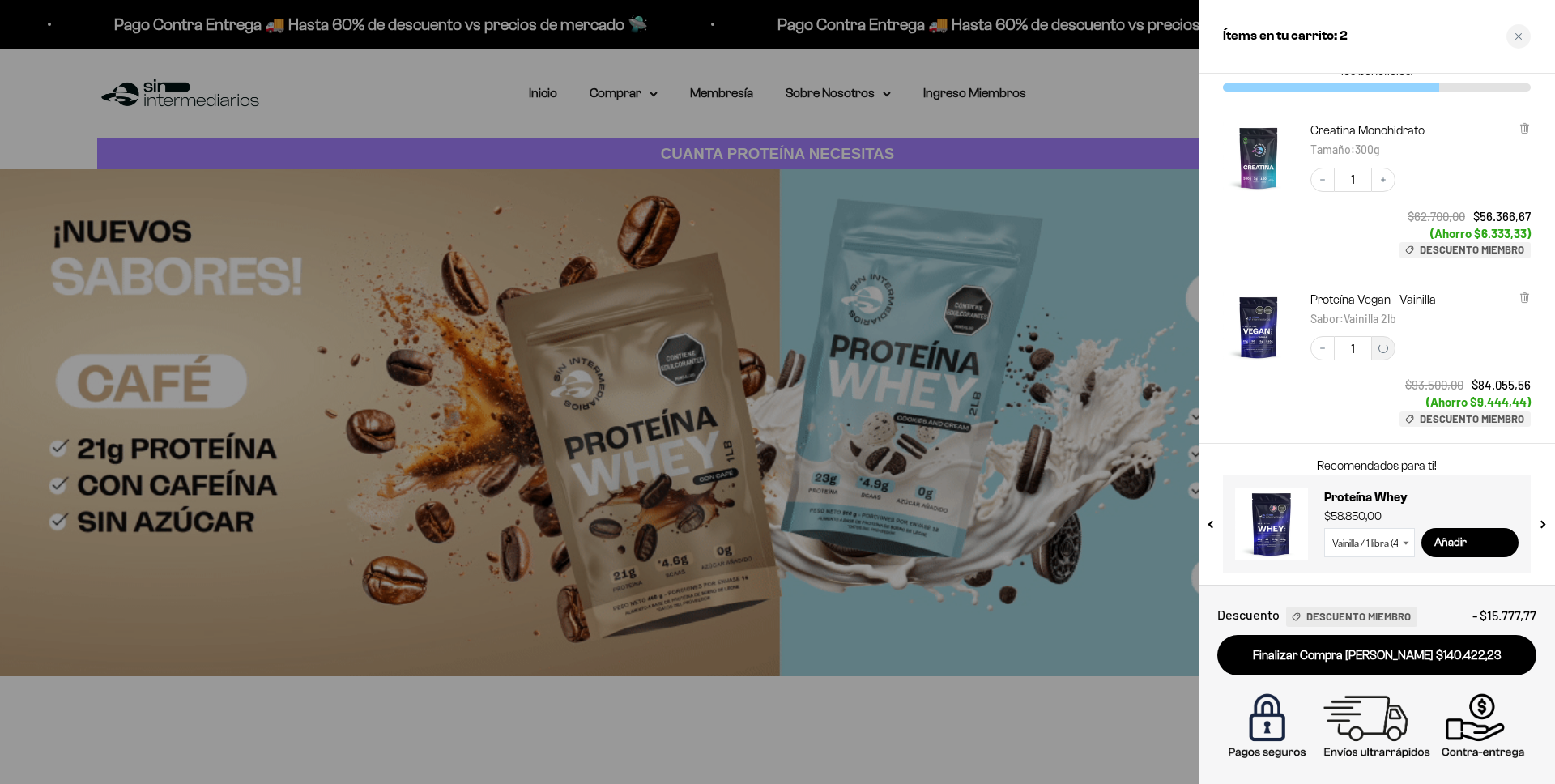
scroll to position [26, 0]
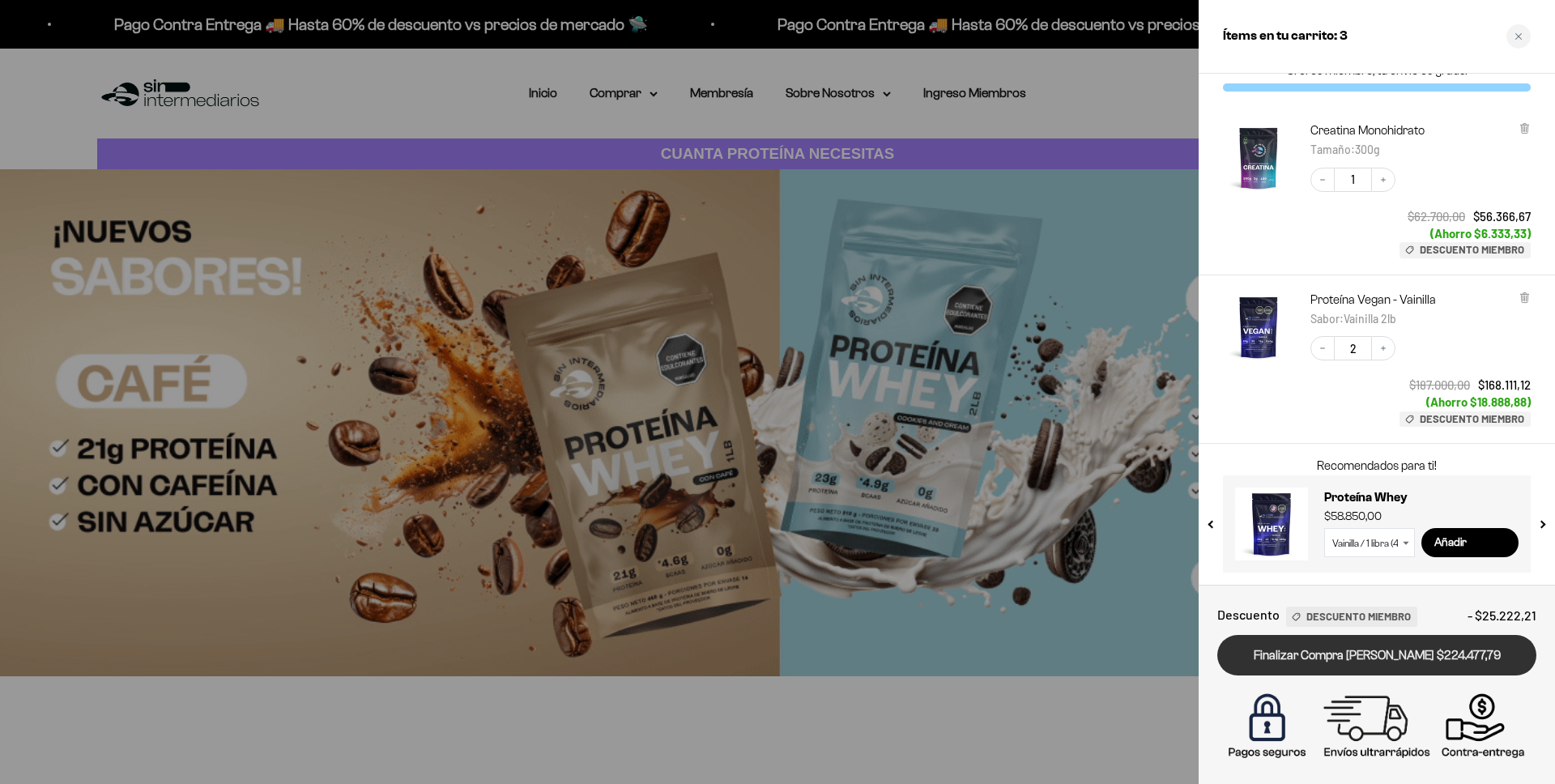
click at [1430, 655] on link "Finalizar Compra [PERSON_NAME] $224.477,79" at bounding box center [1377, 655] width 319 height 41
